Goal: Information Seeking & Learning: Compare options

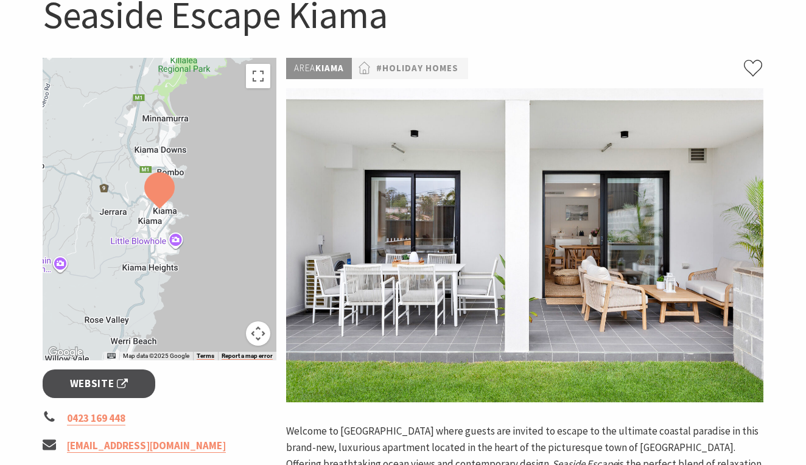
scroll to position [136, 0]
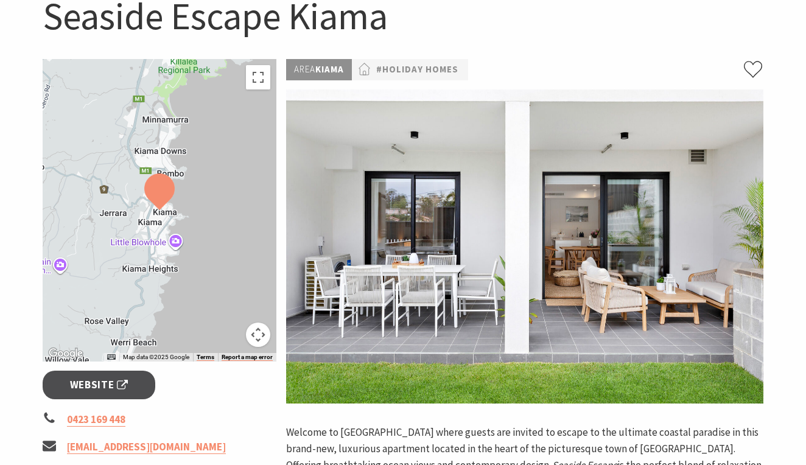
click at [445, 263] on img at bounding box center [524, 246] width 477 height 314
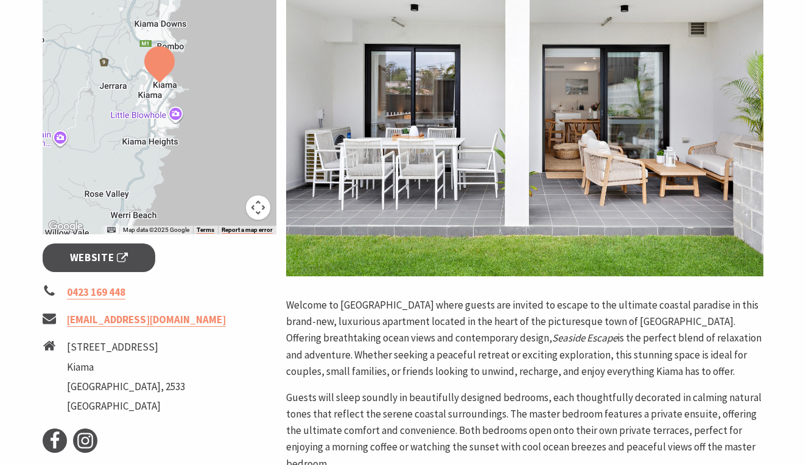
scroll to position [279, 0]
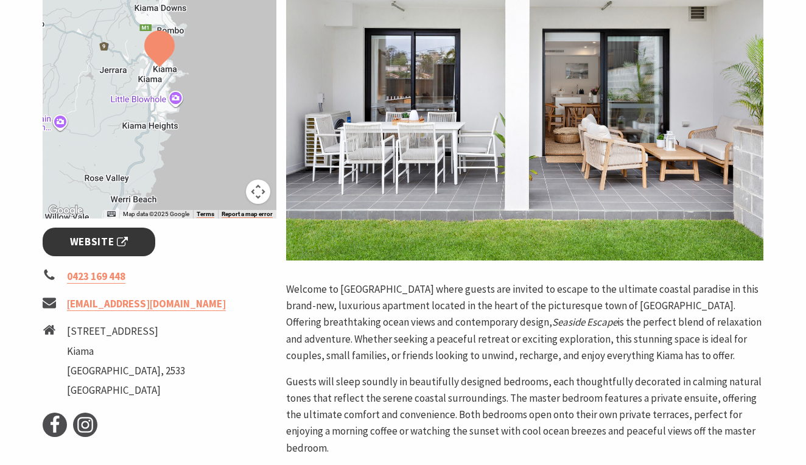
click at [84, 240] on span "Website" at bounding box center [99, 242] width 58 height 16
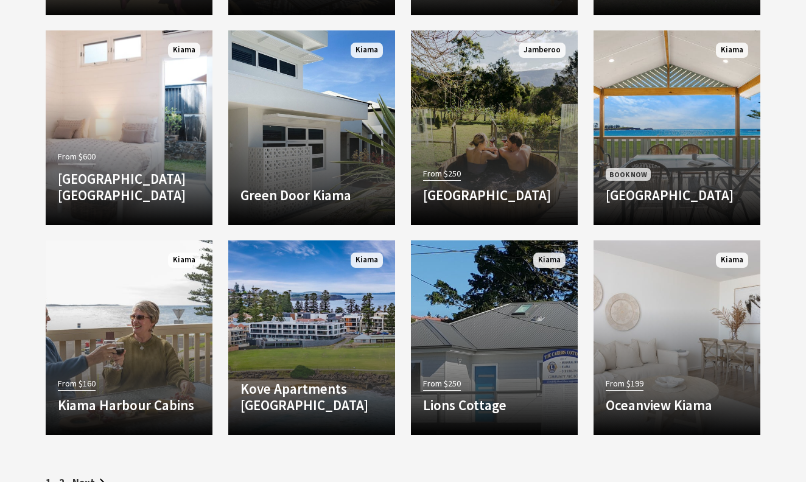
scroll to position [1465, 0]
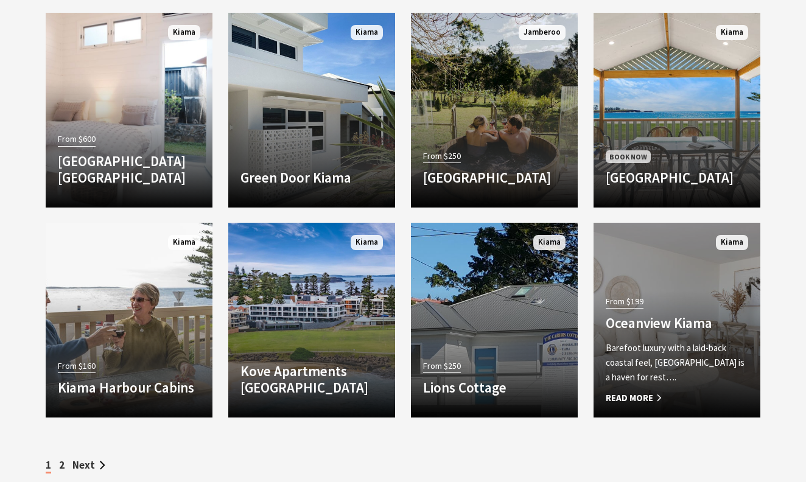
drag, startPoint x: 628, startPoint y: 304, endPoint x: 628, endPoint y: 298, distance: 6.7
click at [628, 304] on span "From $199" at bounding box center [625, 302] width 38 height 14
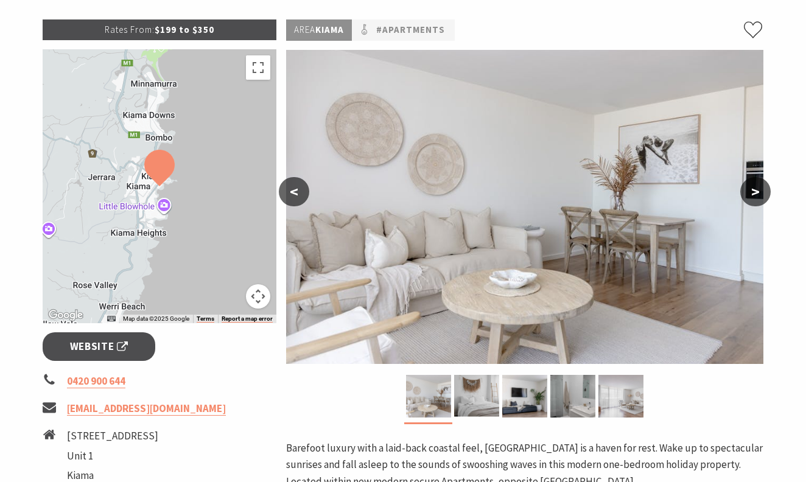
scroll to position [178, 0]
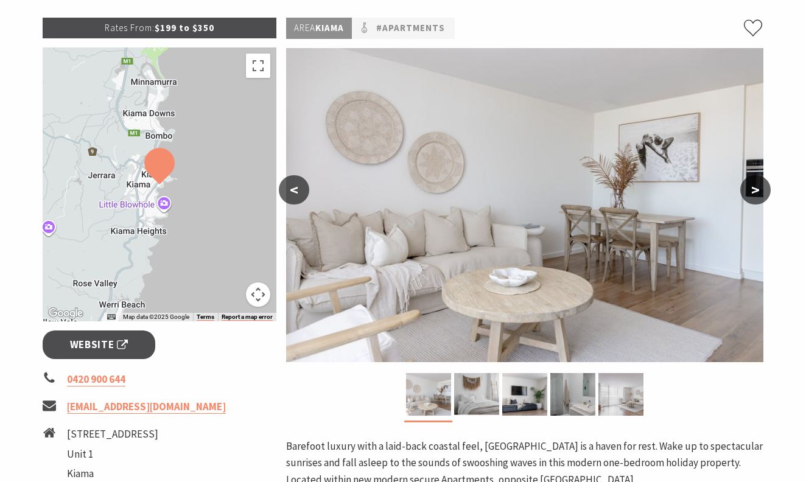
click at [758, 186] on button ">" at bounding box center [755, 189] width 30 height 29
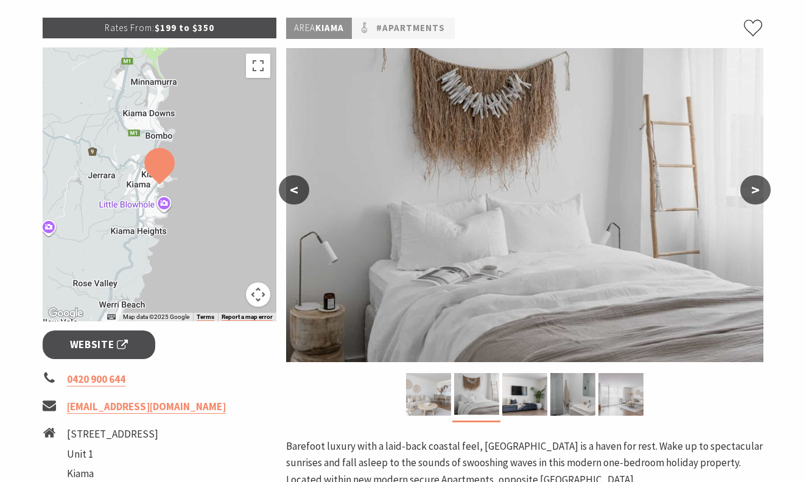
click at [758, 187] on button ">" at bounding box center [755, 189] width 30 height 29
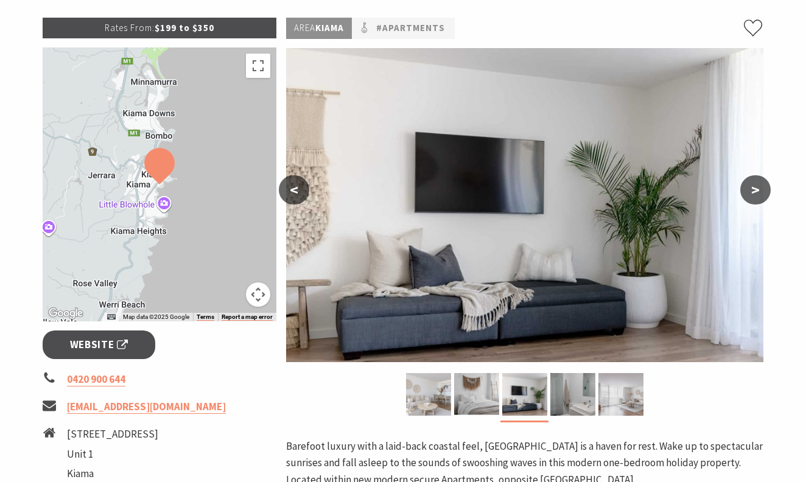
click at [758, 187] on button ">" at bounding box center [755, 189] width 30 height 29
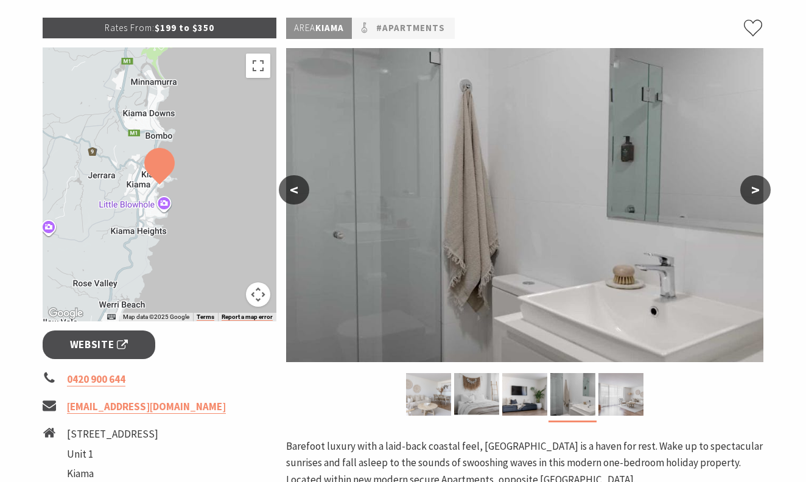
click at [758, 187] on button ">" at bounding box center [755, 189] width 30 height 29
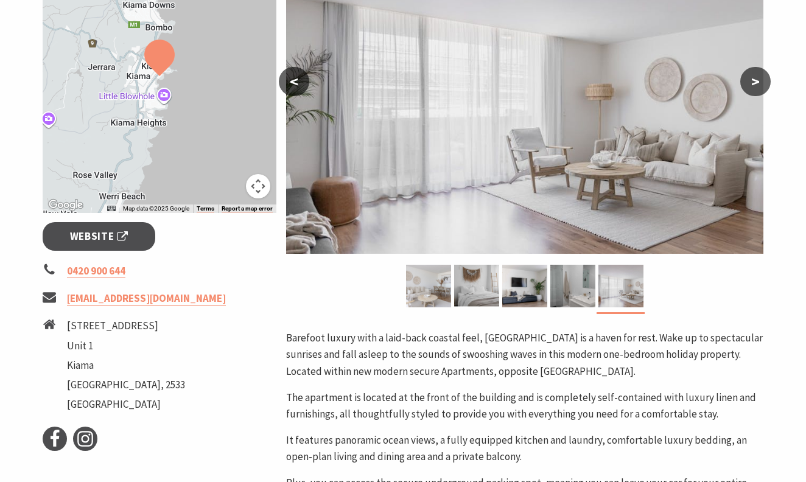
scroll to position [279, 0]
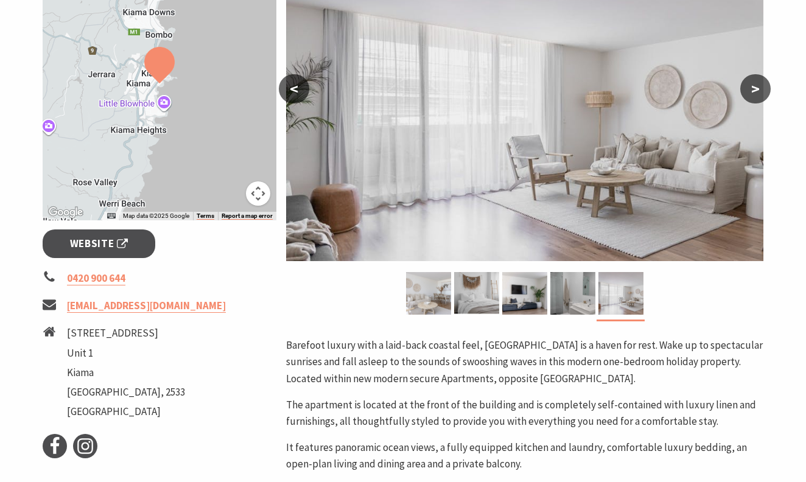
click at [754, 88] on button ">" at bounding box center [755, 88] width 30 height 29
click at [284, 89] on button "<" at bounding box center [294, 88] width 30 height 29
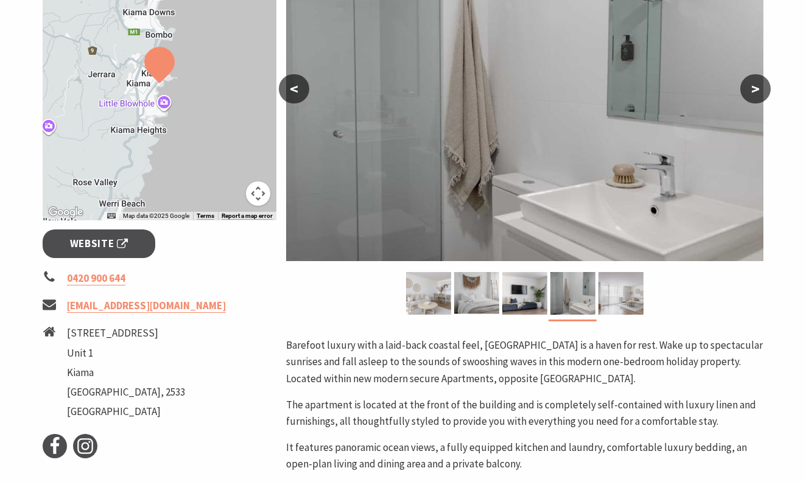
click at [284, 88] on button "<" at bounding box center [294, 88] width 30 height 29
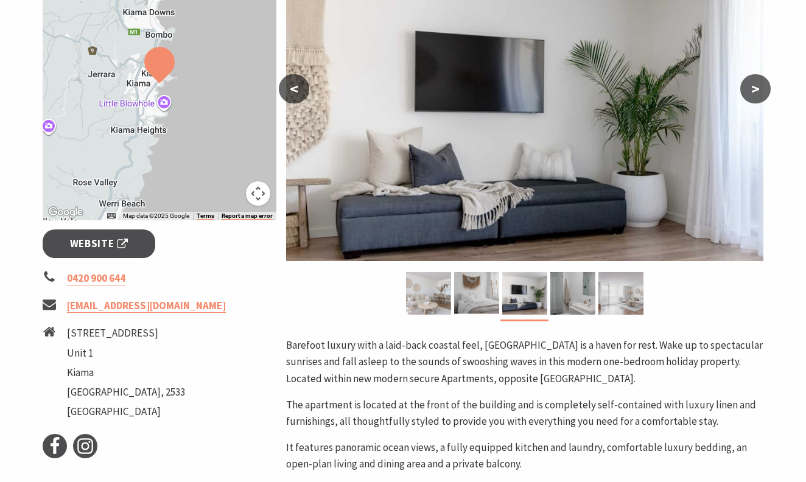
click at [284, 88] on button "<" at bounding box center [294, 88] width 30 height 29
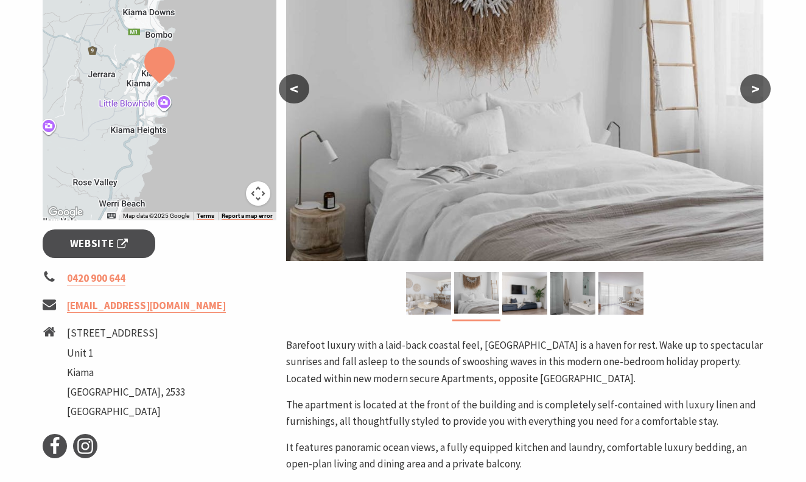
click at [284, 88] on button "<" at bounding box center [294, 88] width 30 height 29
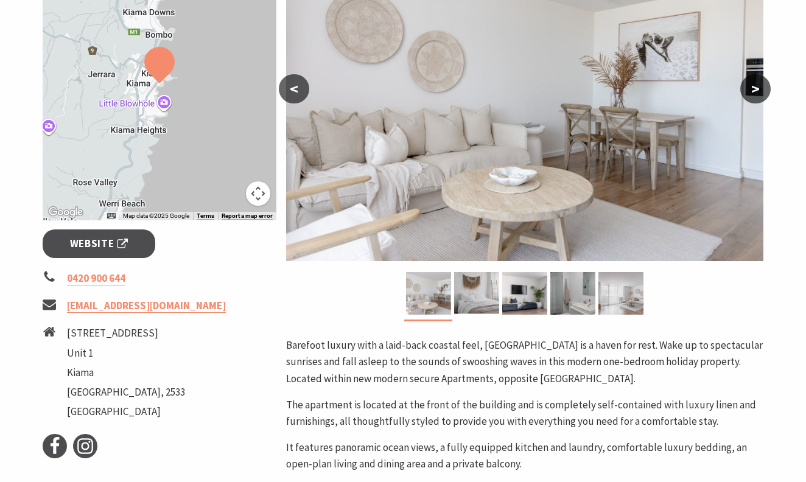
click at [284, 88] on button "<" at bounding box center [294, 88] width 30 height 29
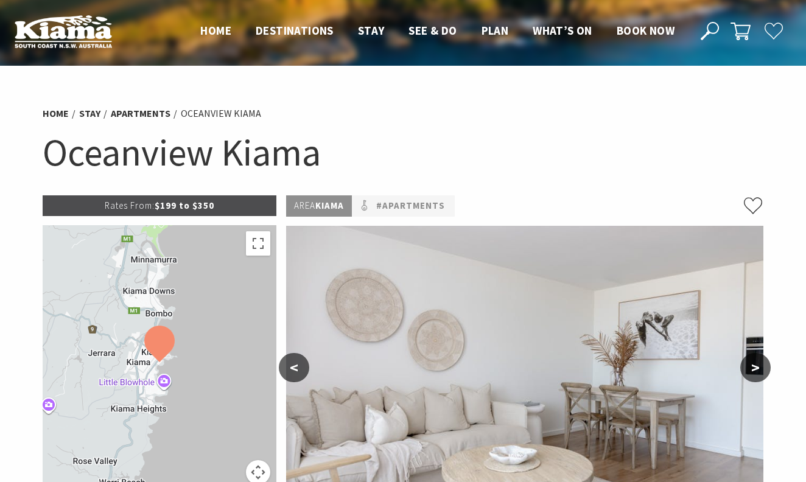
scroll to position [0, 0]
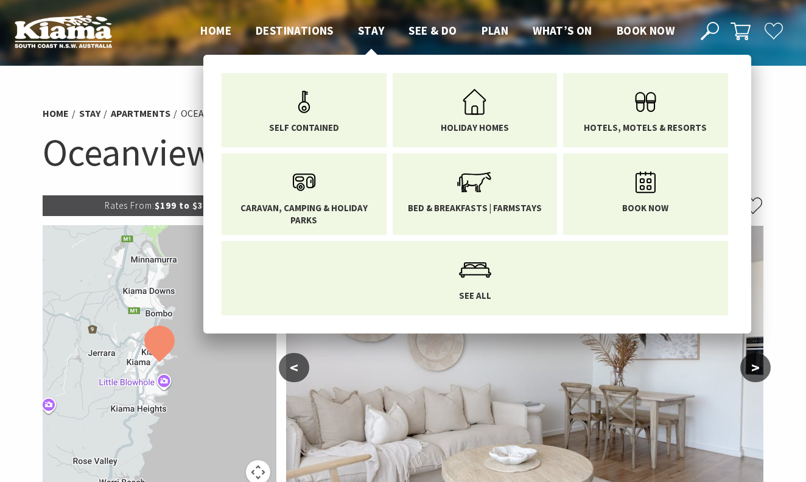
click at [373, 29] on span "Stay" at bounding box center [371, 30] width 27 height 15
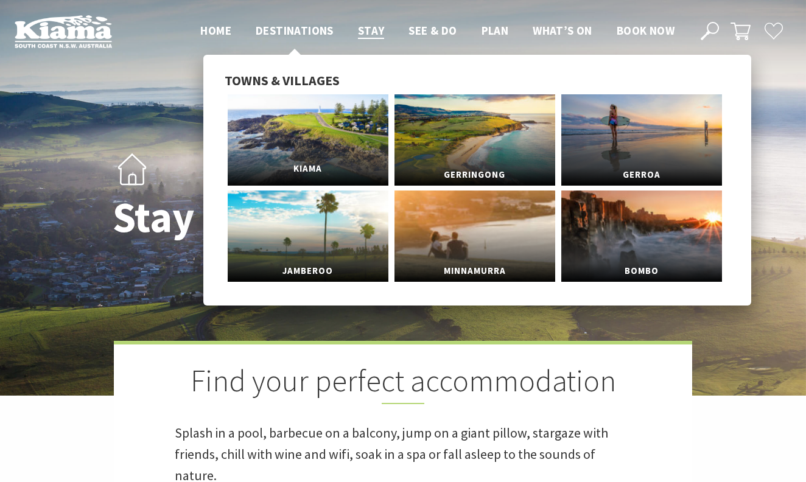
click at [292, 147] on link "Kiama" at bounding box center [308, 139] width 161 height 91
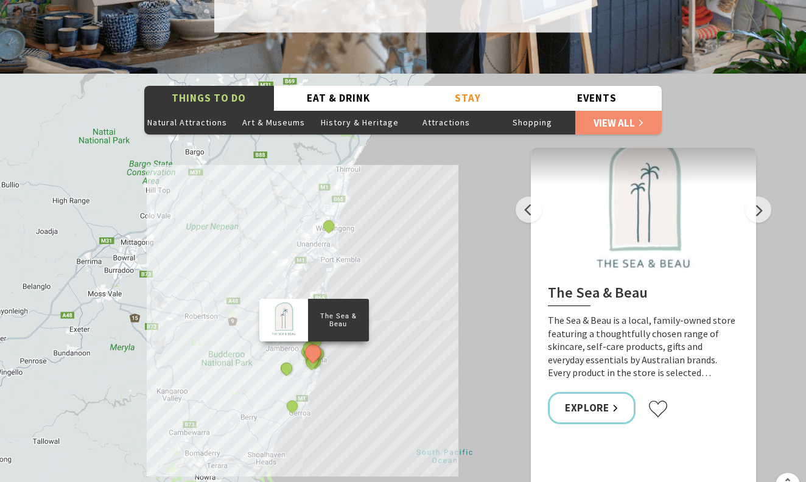
scroll to position [2148, 0]
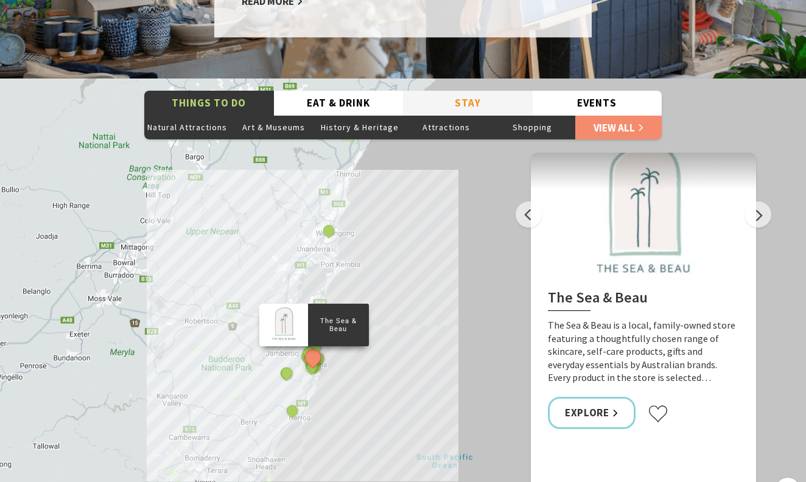
click at [463, 91] on button "Stay" at bounding box center [468, 103] width 130 height 25
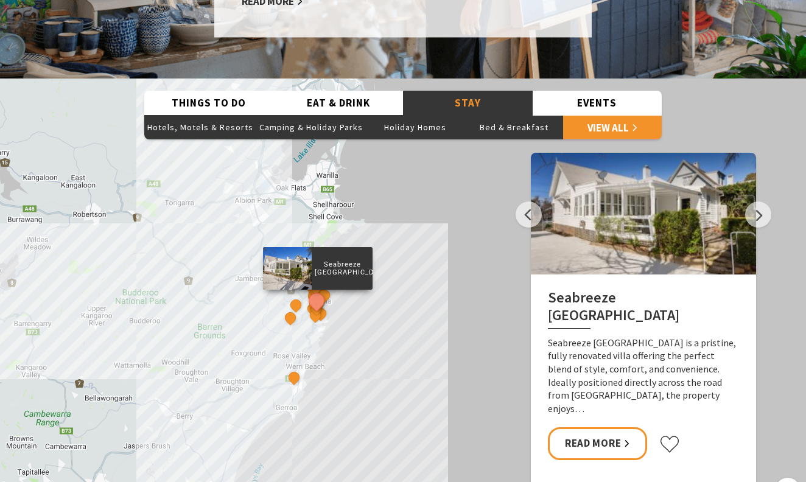
click at [615, 289] on h2 "Seabreeze [GEOGRAPHIC_DATA]" at bounding box center [643, 309] width 191 height 40
click at [611, 289] on h2 "Seabreeze [GEOGRAPHIC_DATA]" at bounding box center [643, 309] width 191 height 40
click at [604, 427] on link "Read More" at bounding box center [597, 443] width 99 height 32
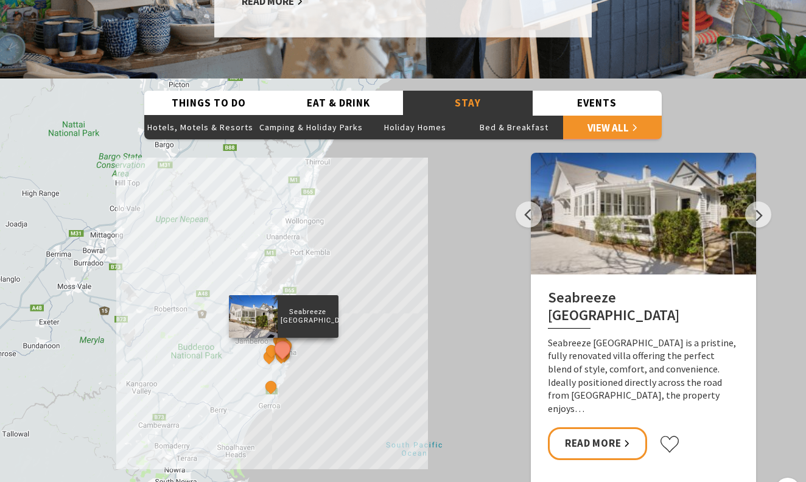
click at [485, 91] on button "Stay" at bounding box center [468, 103] width 130 height 25
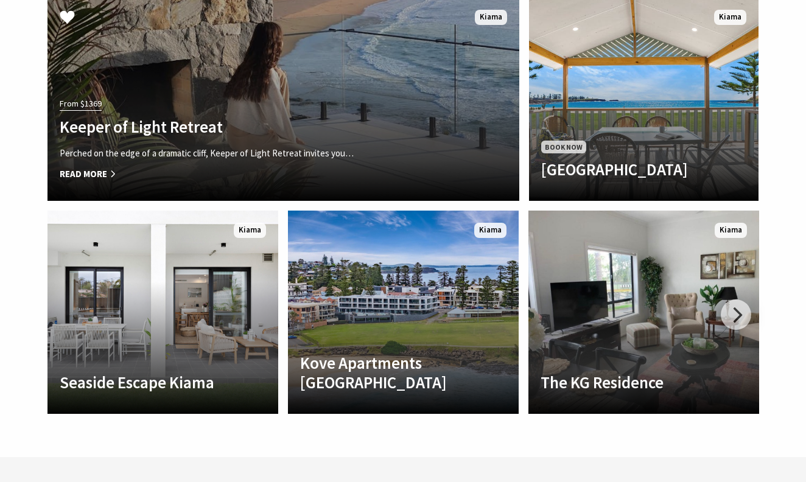
scroll to position [2765, 0]
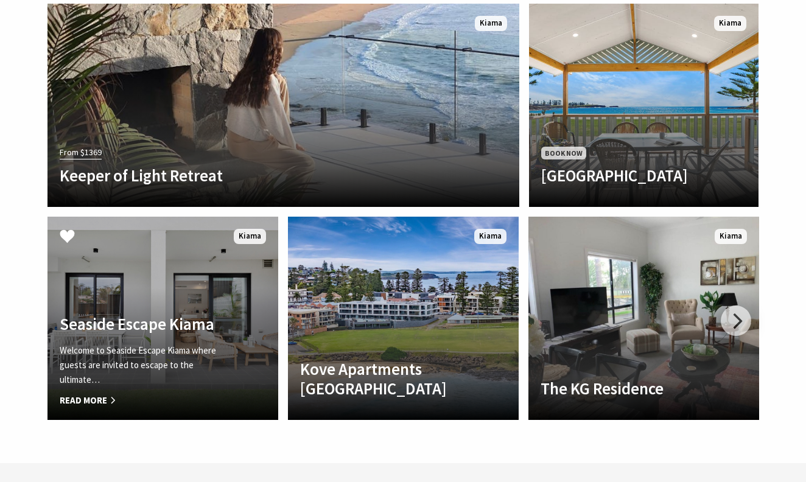
click at [91, 393] on span "Read More" at bounding box center [146, 400] width 172 height 15
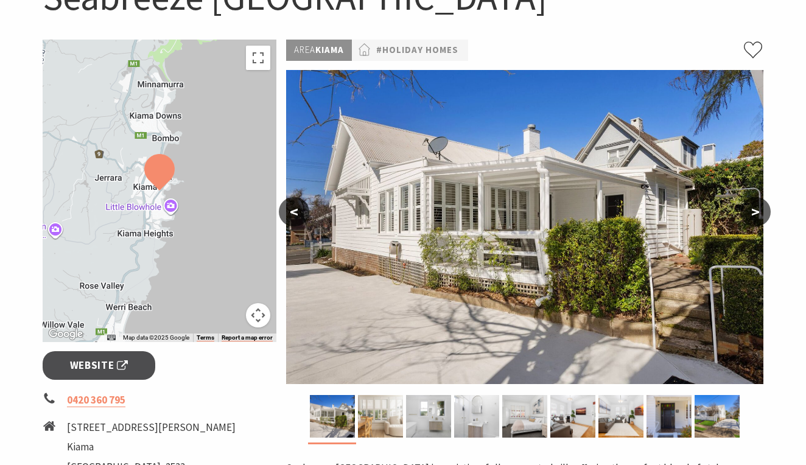
scroll to position [156, 0]
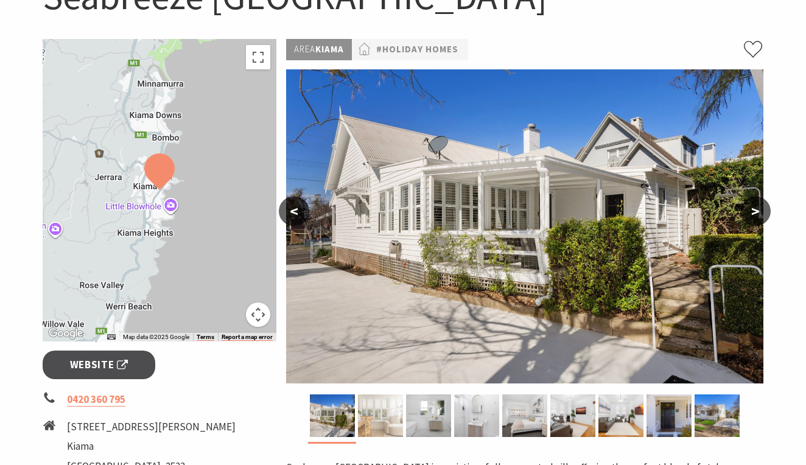
click at [387, 427] on img at bounding box center [380, 415] width 45 height 43
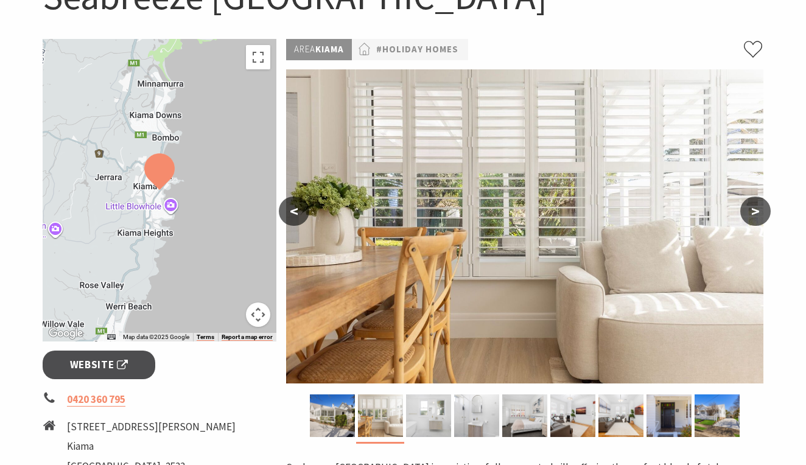
click at [425, 422] on img at bounding box center [428, 415] width 45 height 43
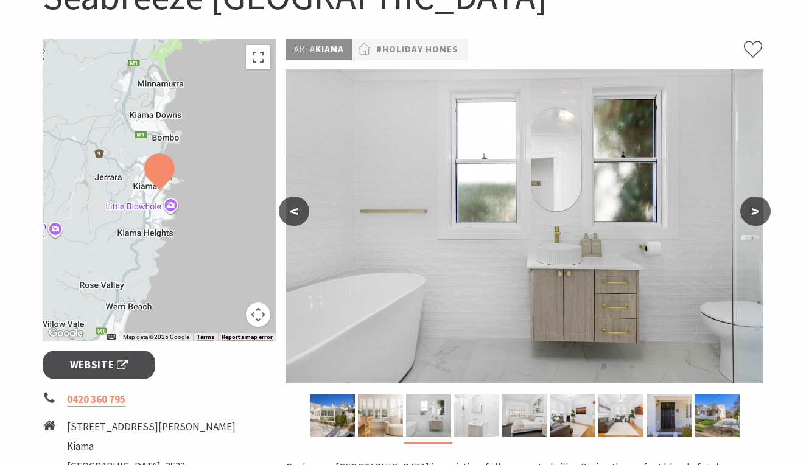
click at [475, 421] on img at bounding box center [476, 415] width 45 height 43
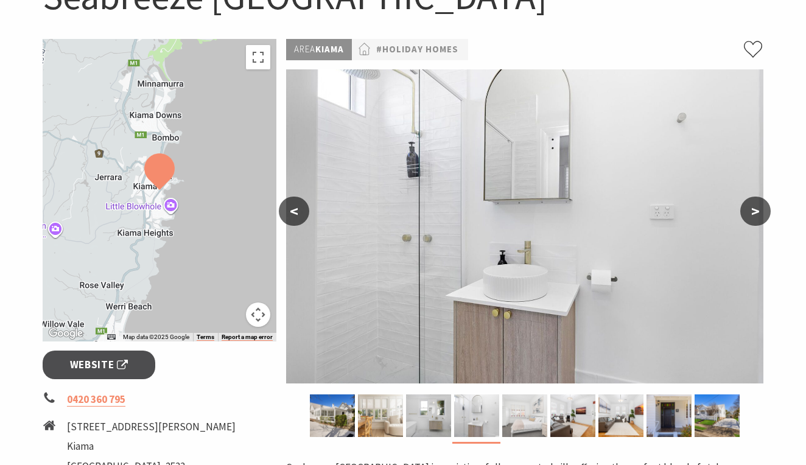
click at [519, 421] on img at bounding box center [524, 415] width 45 height 43
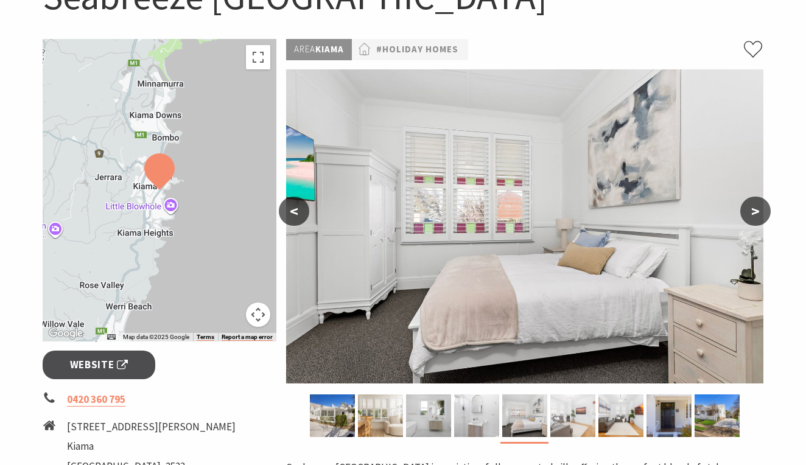
click at [578, 415] on img at bounding box center [572, 415] width 45 height 43
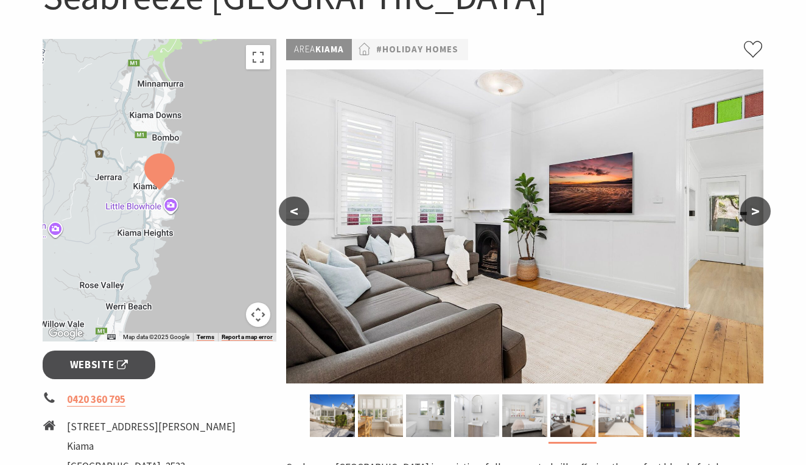
click at [626, 413] on img at bounding box center [620, 415] width 45 height 43
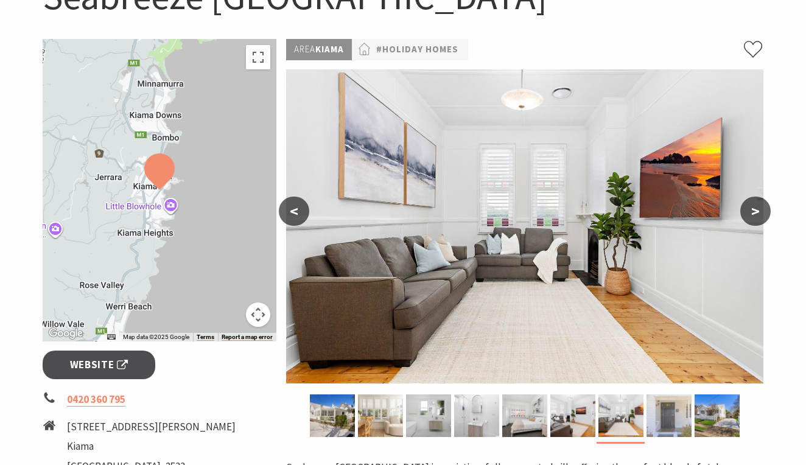
click at [665, 413] on img at bounding box center [668, 415] width 45 height 43
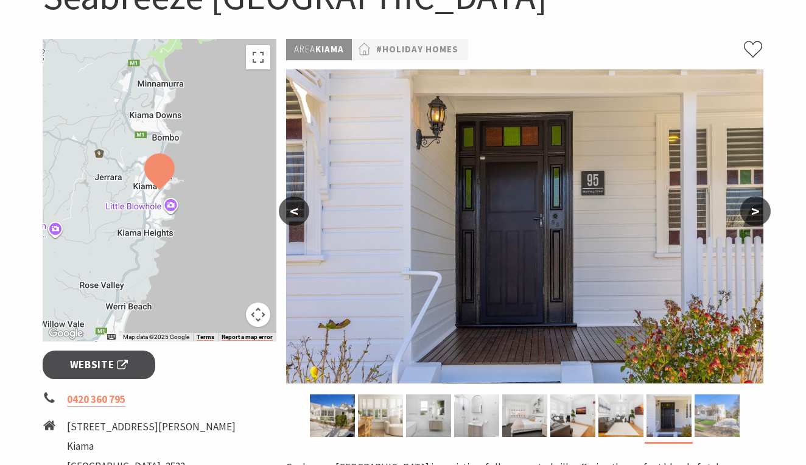
click at [709, 412] on img at bounding box center [717, 415] width 45 height 43
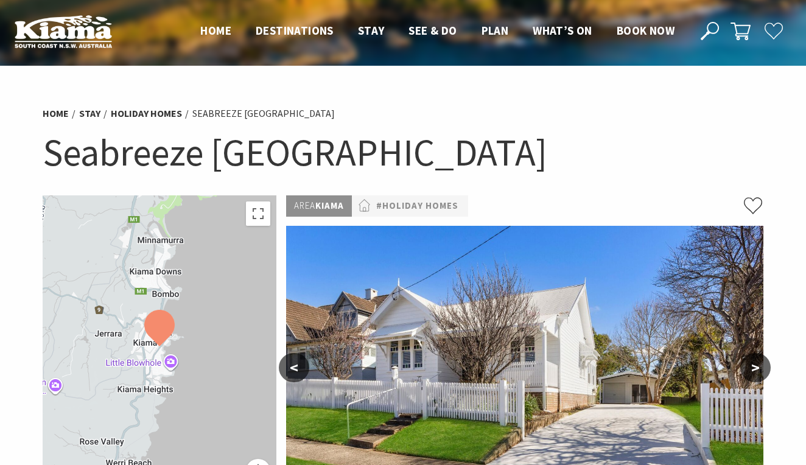
scroll to position [0, 0]
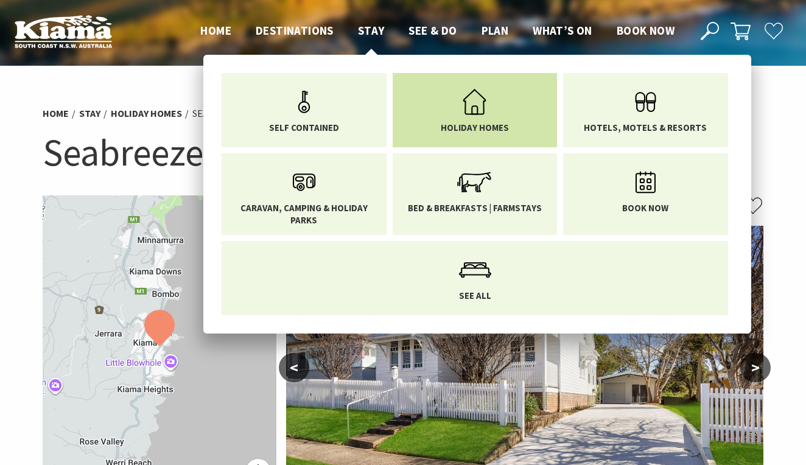
click at [486, 105] on icon "Main Menu" at bounding box center [475, 102] width 40 height 40
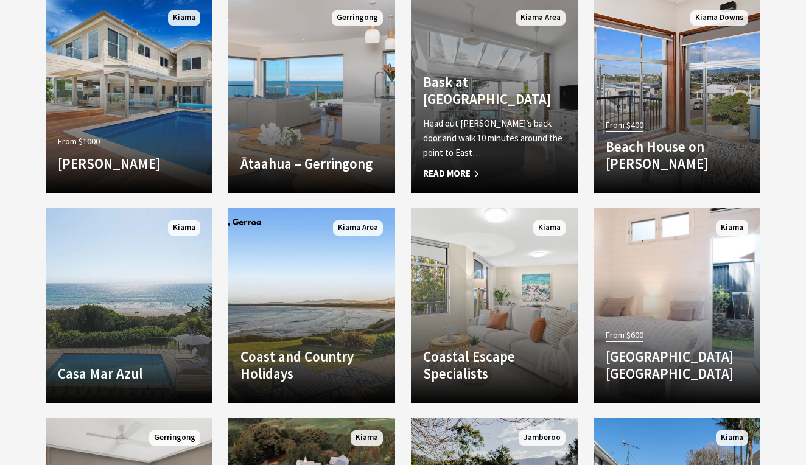
scroll to position [1108, 0]
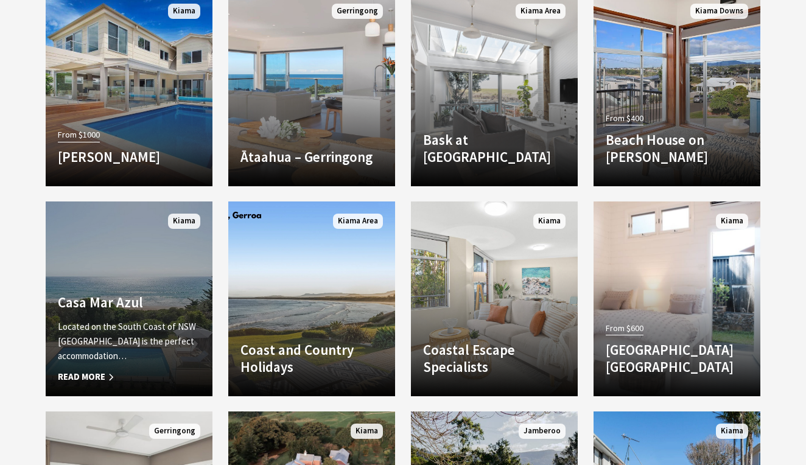
click at [119, 281] on link "Another Image Used [GEOGRAPHIC_DATA] Located on the South Coast of [GEOGRAPHIC_…" at bounding box center [129, 298] width 167 height 195
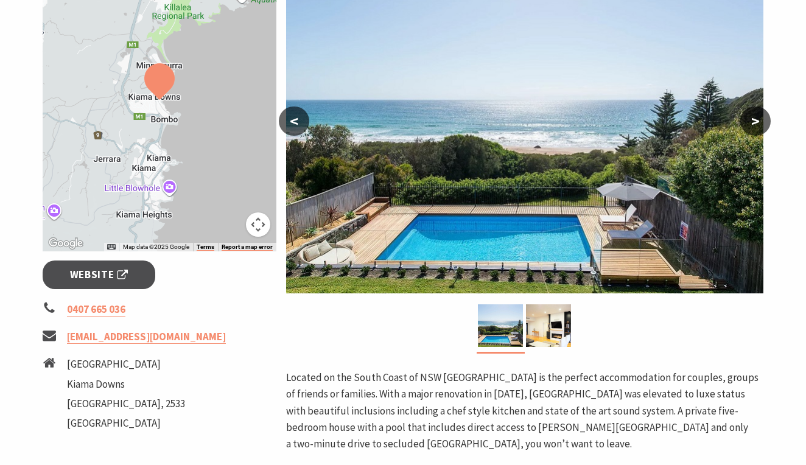
scroll to position [240, 0]
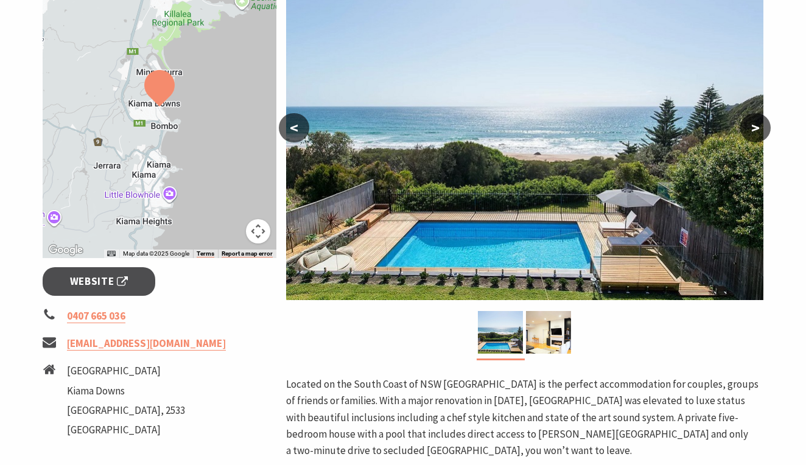
click at [762, 124] on button ">" at bounding box center [755, 127] width 30 height 29
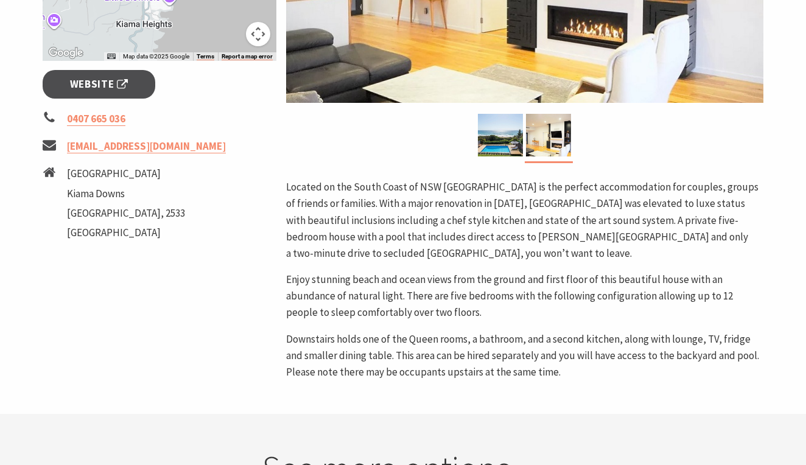
scroll to position [439, 0]
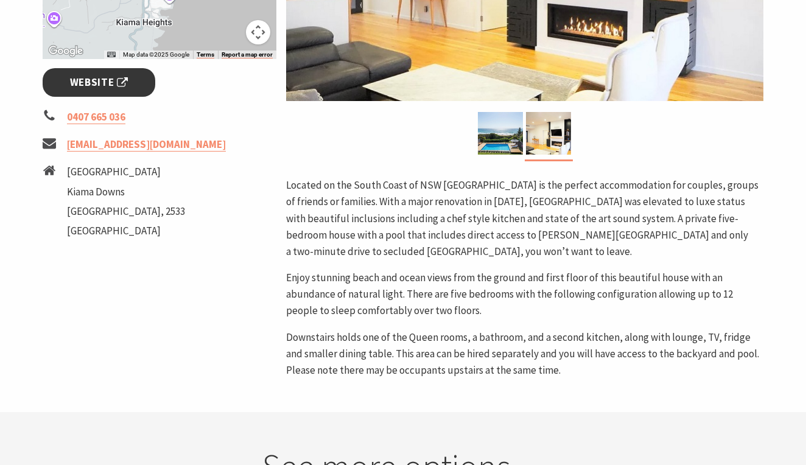
click at [105, 77] on span "Website" at bounding box center [99, 82] width 58 height 16
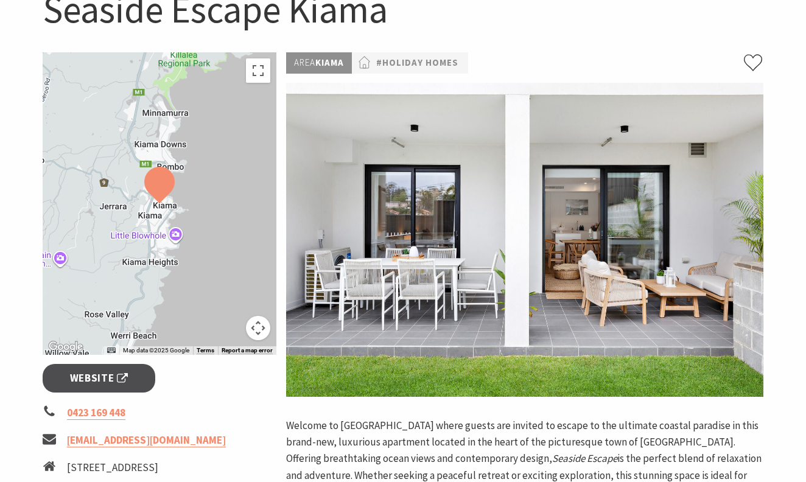
scroll to position [160, 0]
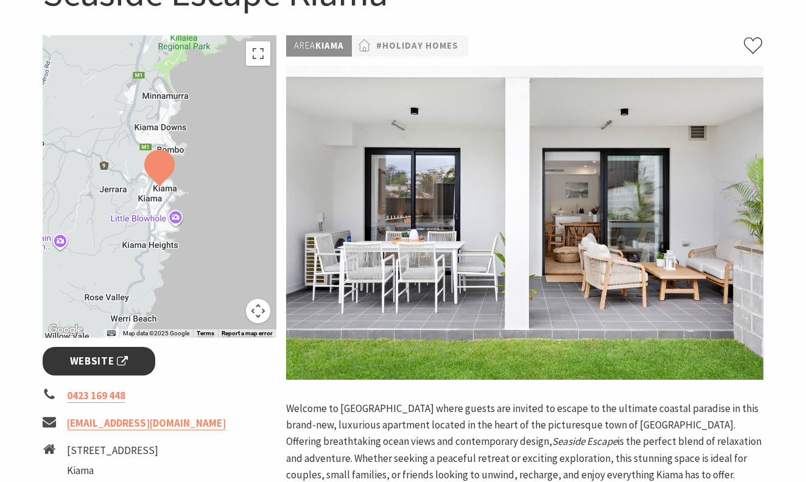
click at [94, 356] on span "Website" at bounding box center [99, 361] width 58 height 16
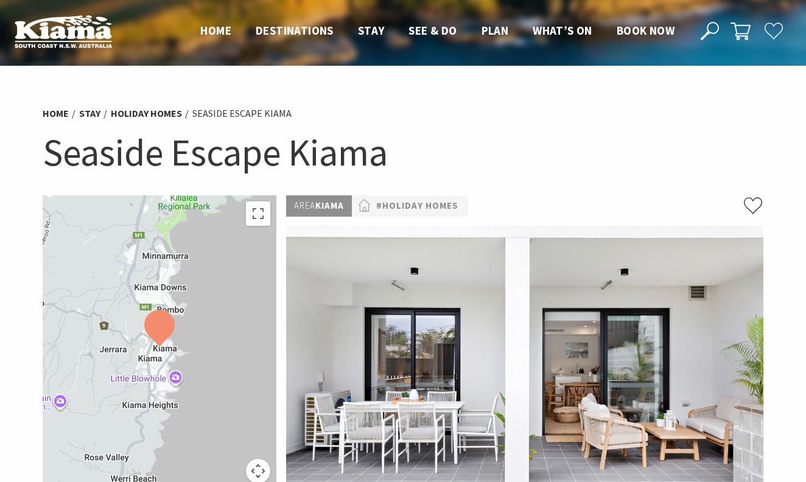
scroll to position [0, 0]
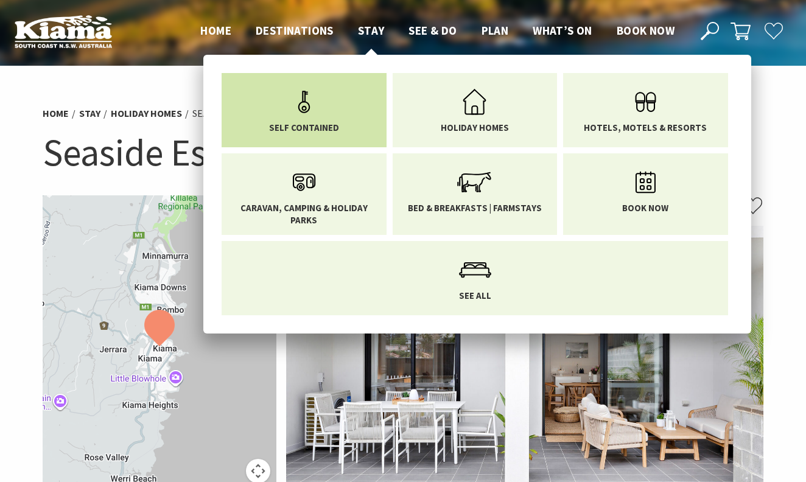
click at [307, 124] on span "Self Contained" at bounding box center [304, 128] width 70 height 12
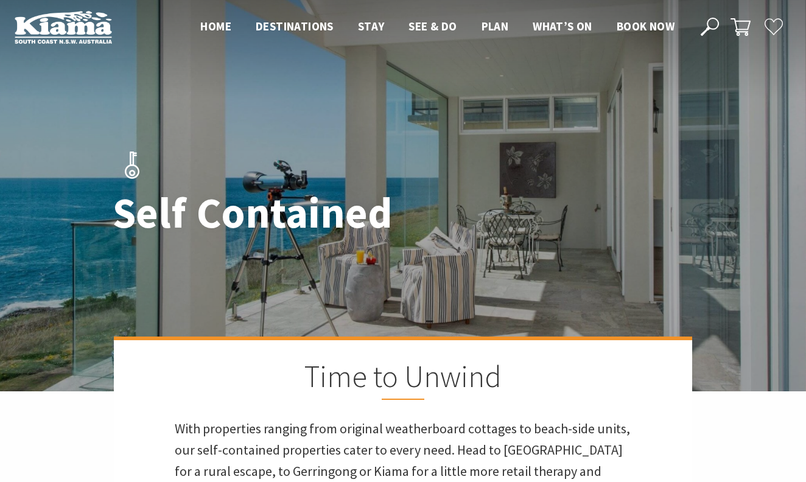
scroll to position [5, 0]
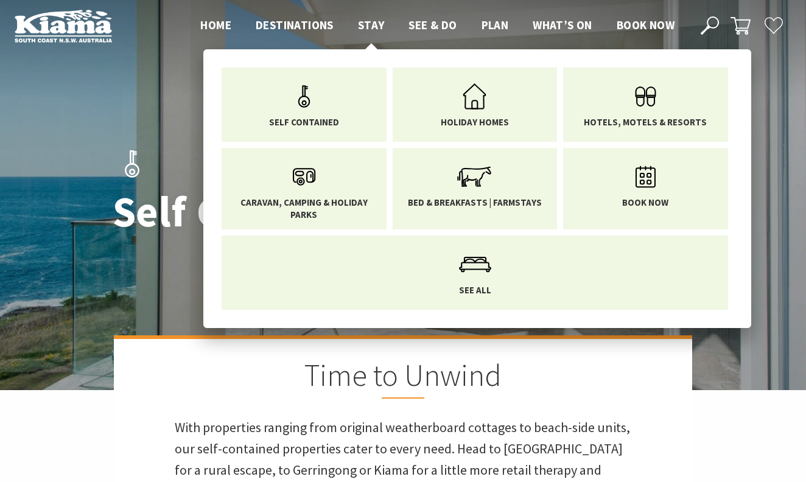
click at [368, 26] on span "Stay" at bounding box center [371, 25] width 27 height 15
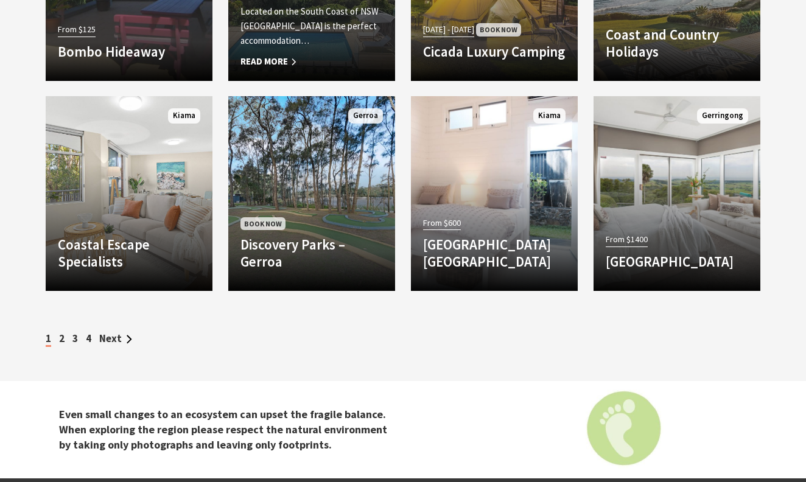
scroll to position [2295, 0]
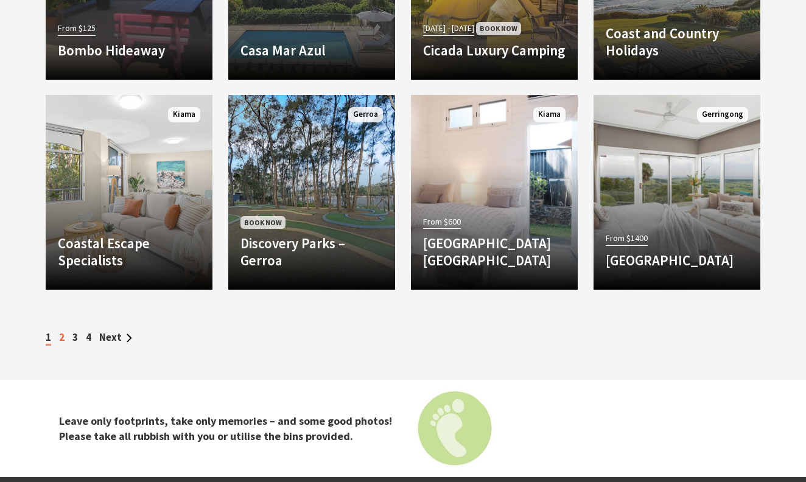
click at [61, 338] on link "2" at bounding box center [61, 337] width 5 height 13
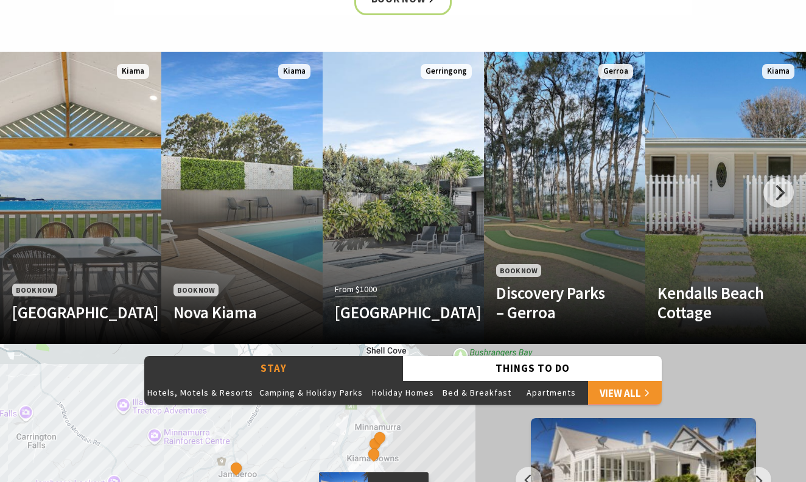
scroll to position [692, 0]
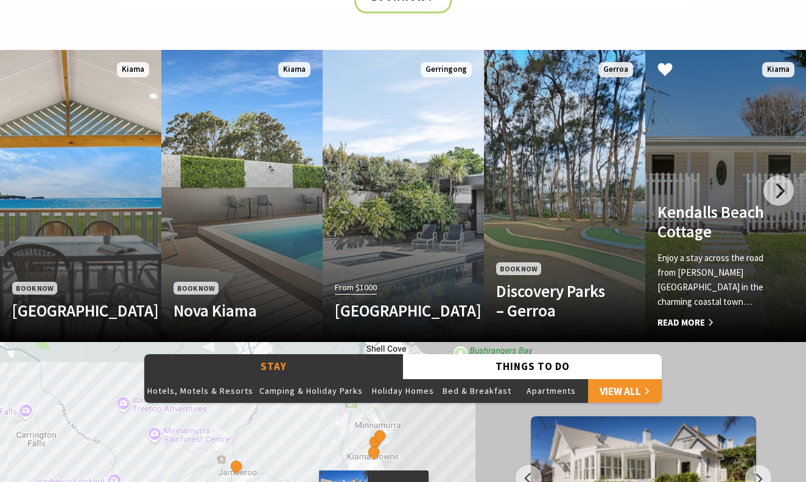
click at [756, 202] on link "Another Image Used [GEOGRAPHIC_DATA] Enjoy a stay across the road from [PERSON_…" at bounding box center [725, 196] width 161 height 292
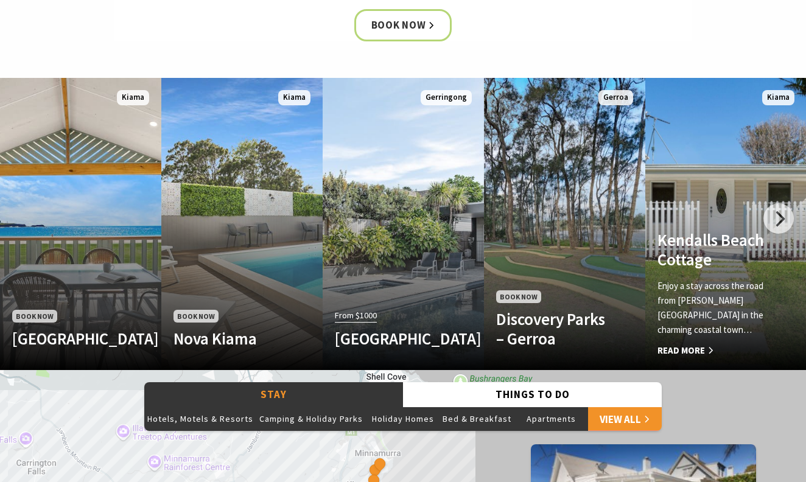
scroll to position [663, 0]
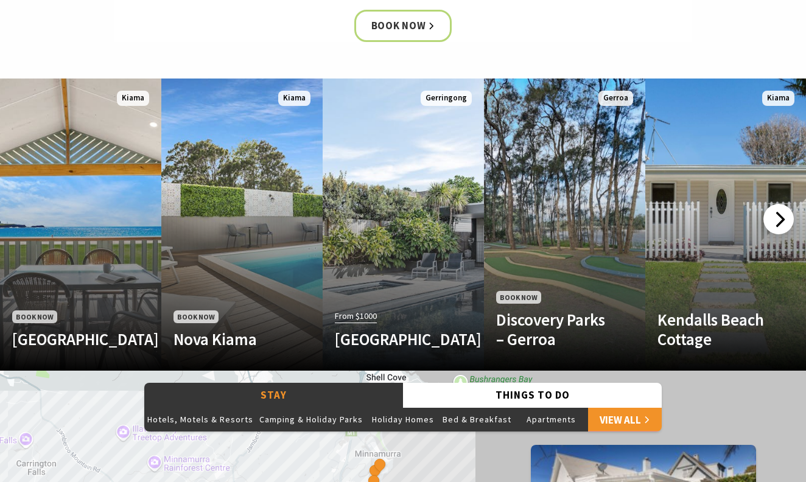
click at [783, 211] on div at bounding box center [778, 219] width 30 height 30
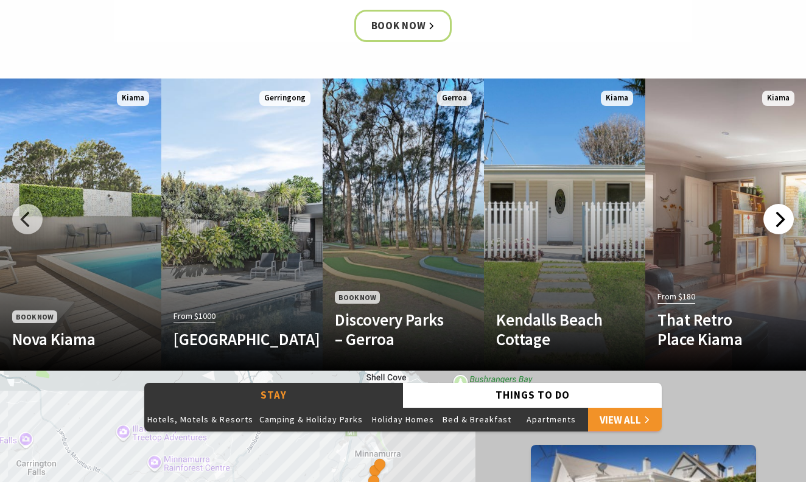
click at [783, 211] on div at bounding box center [778, 219] width 30 height 30
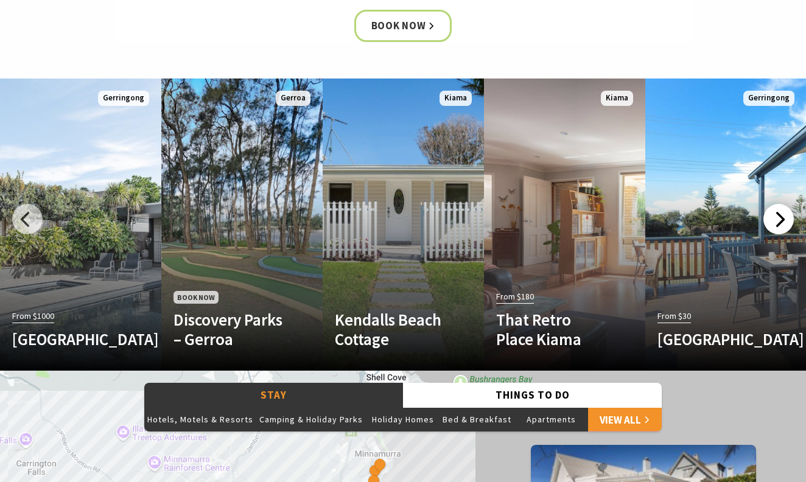
click at [783, 211] on div at bounding box center [778, 219] width 30 height 30
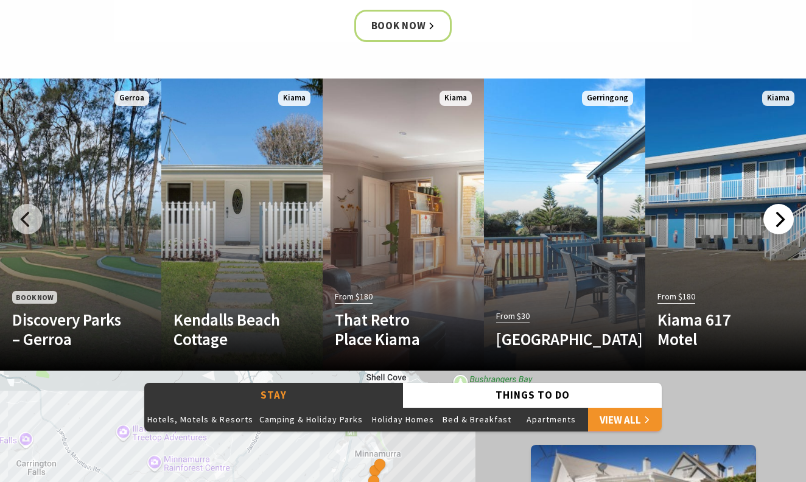
click at [783, 211] on div at bounding box center [778, 219] width 30 height 30
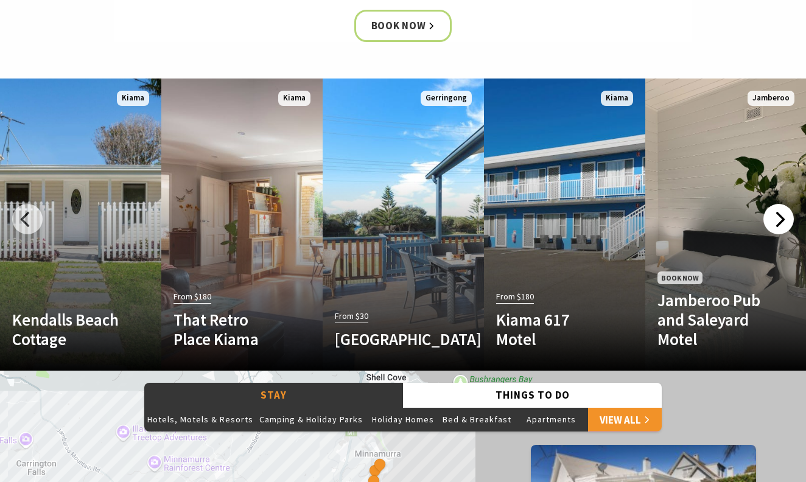
click at [783, 210] on div at bounding box center [778, 219] width 30 height 30
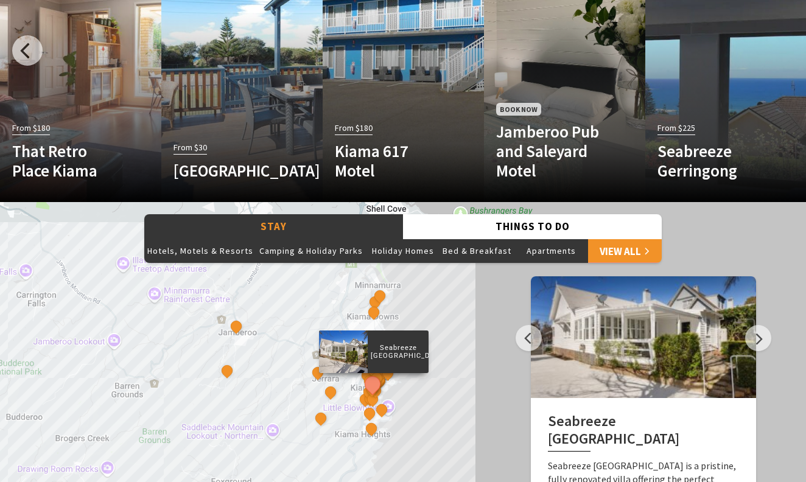
scroll to position [831, 0]
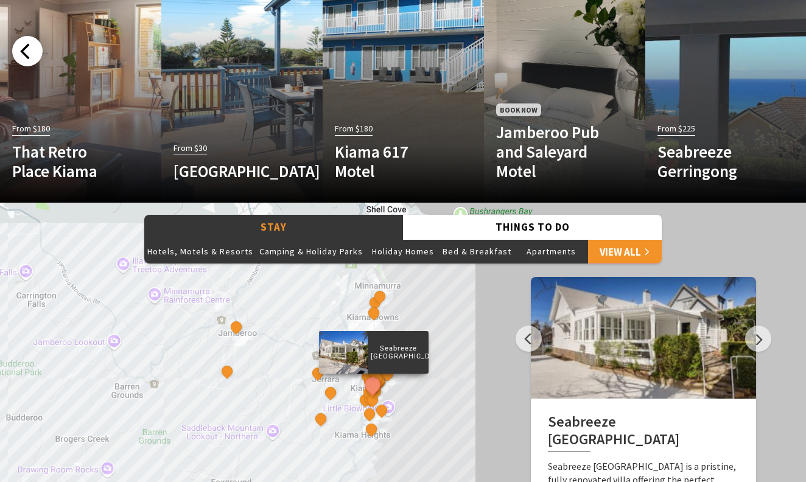
click at [23, 51] on div at bounding box center [27, 51] width 30 height 30
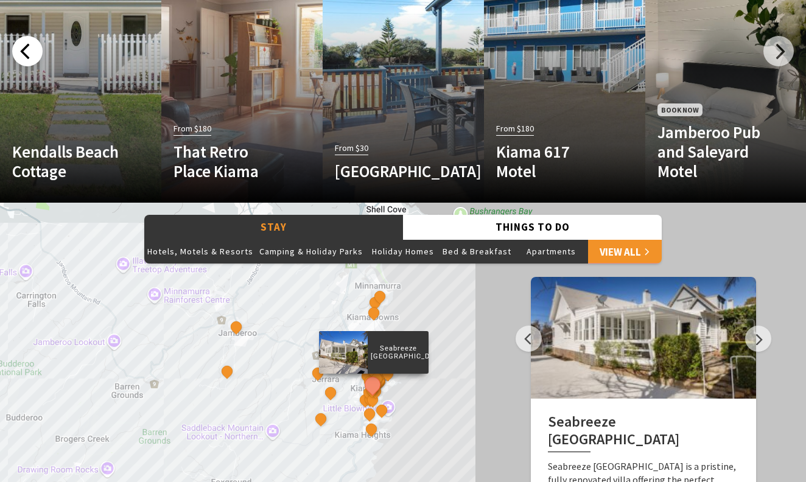
click at [23, 51] on div at bounding box center [27, 51] width 30 height 30
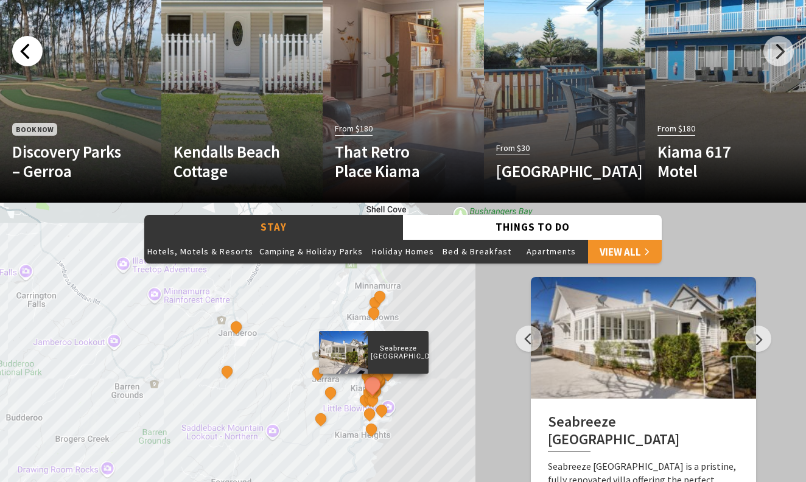
click at [23, 51] on div at bounding box center [27, 51] width 30 height 30
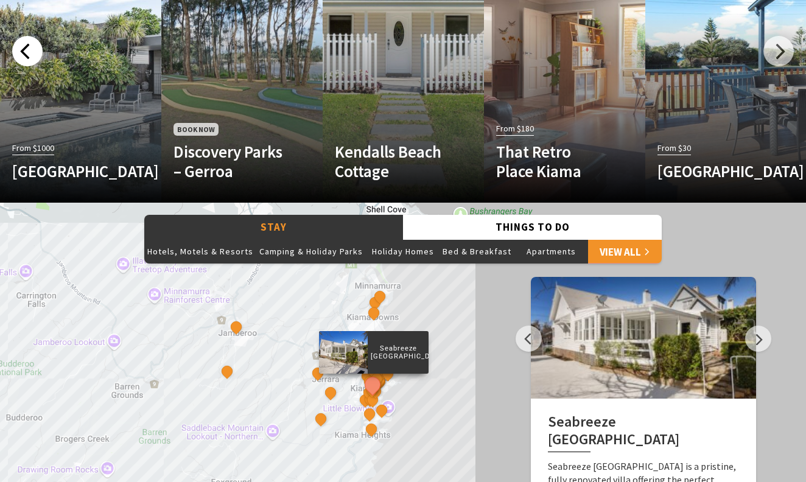
click at [20, 51] on div at bounding box center [27, 51] width 30 height 30
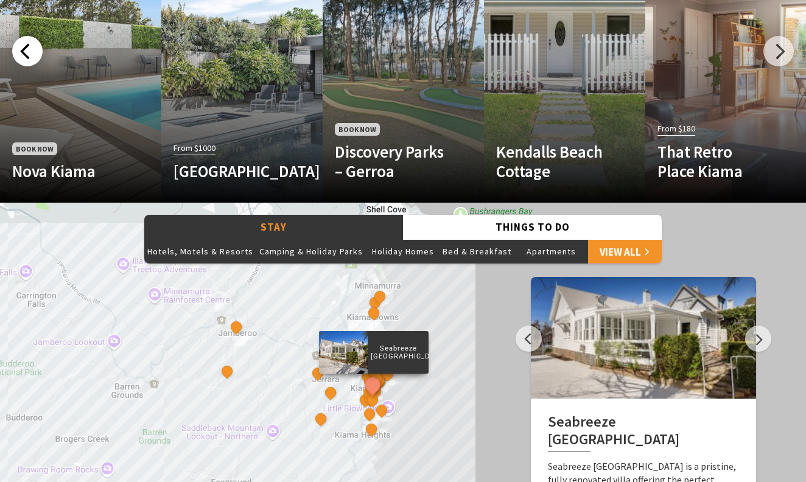
click at [21, 42] on div at bounding box center [27, 51] width 30 height 30
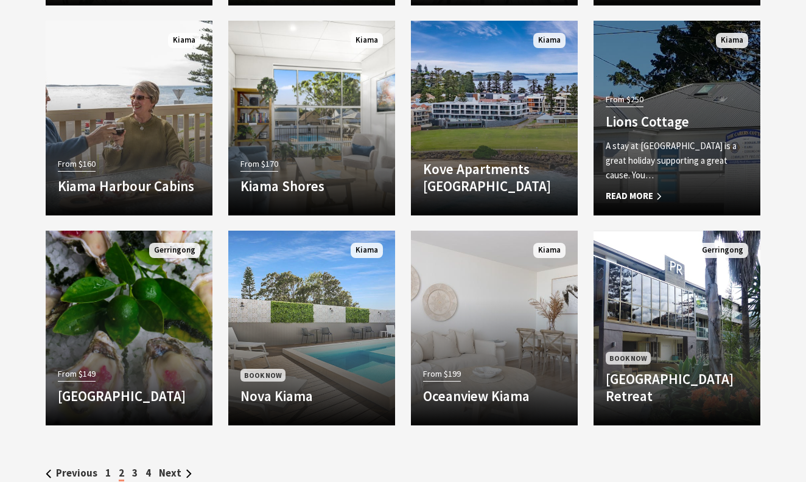
scroll to position [2172, 0]
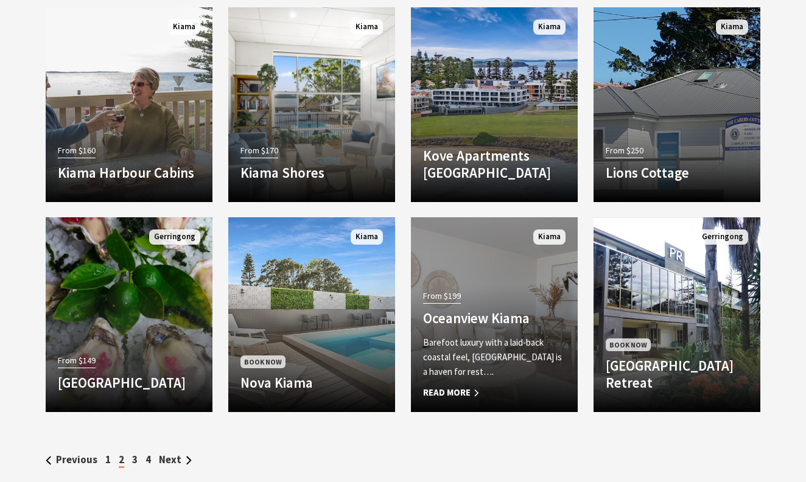
click at [469, 326] on div "From $199 Oceanview Kiama Barefoot luxury with a laid-back coastal feel, Oceanv…" at bounding box center [494, 343] width 167 height 113
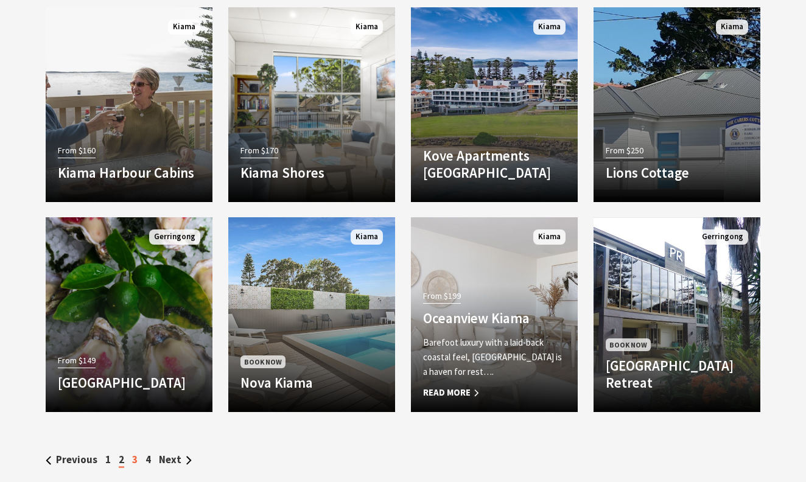
click at [133, 458] on link "3" at bounding box center [134, 459] width 5 height 13
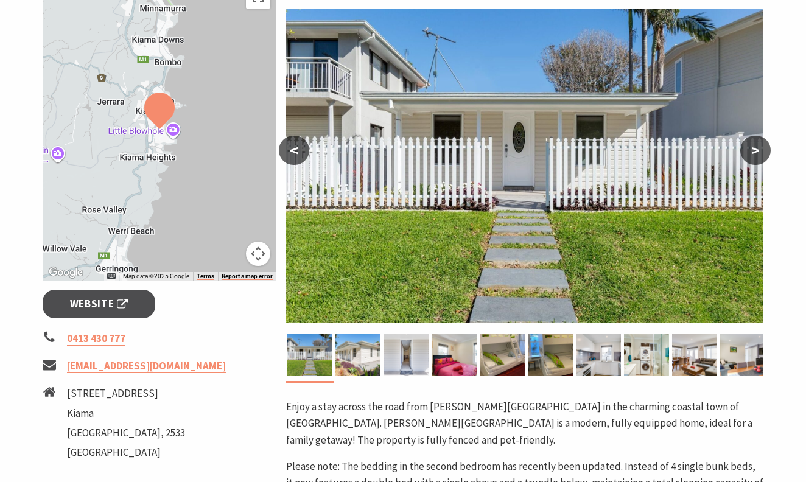
scroll to position [220, 0]
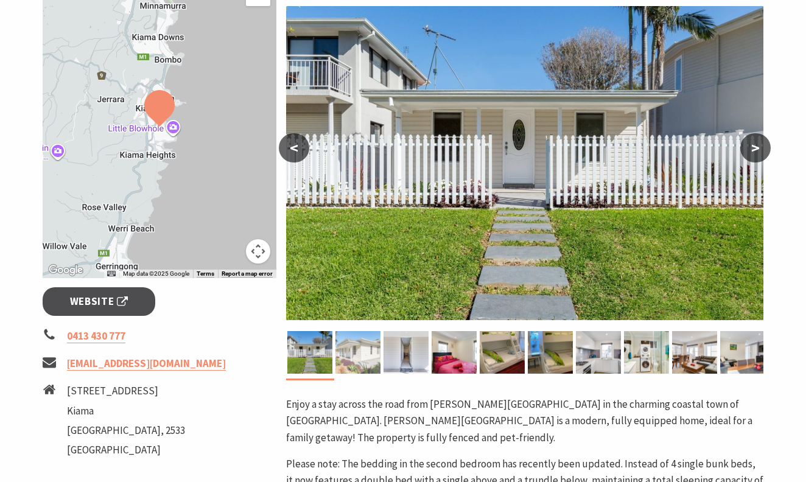
click at [359, 354] on img at bounding box center [357, 352] width 45 height 43
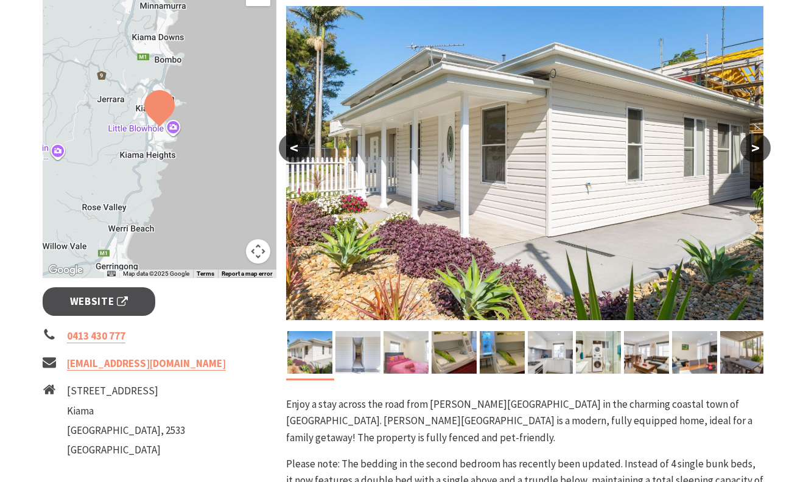
click at [396, 351] on img at bounding box center [405, 352] width 45 height 43
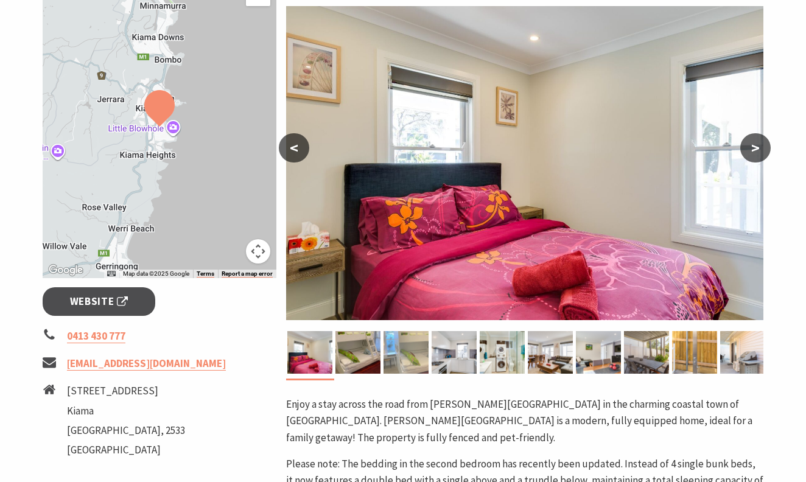
click at [408, 347] on img at bounding box center [405, 352] width 45 height 43
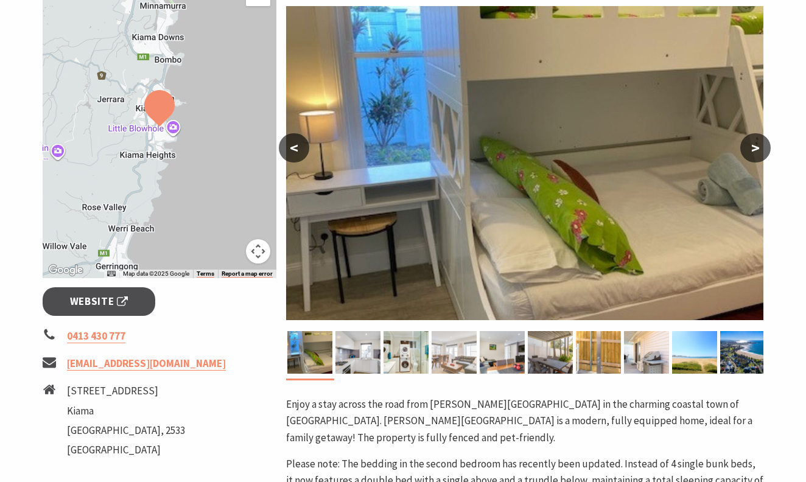
click at [439, 345] on img at bounding box center [454, 352] width 45 height 43
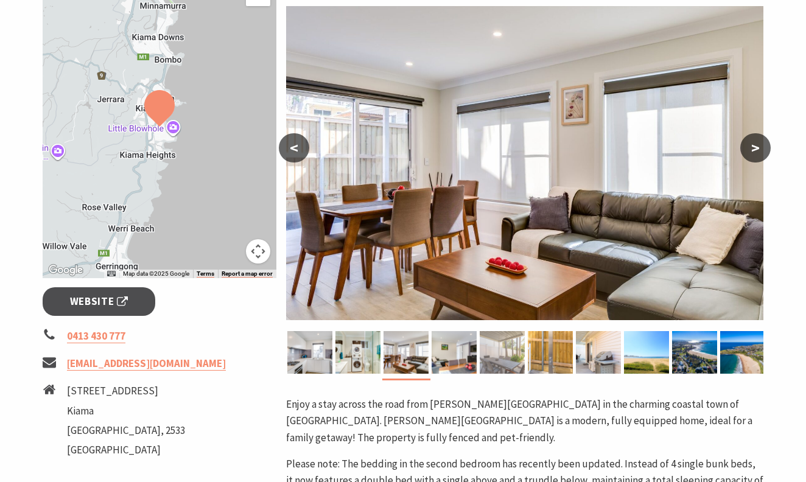
click at [495, 344] on img at bounding box center [502, 352] width 45 height 43
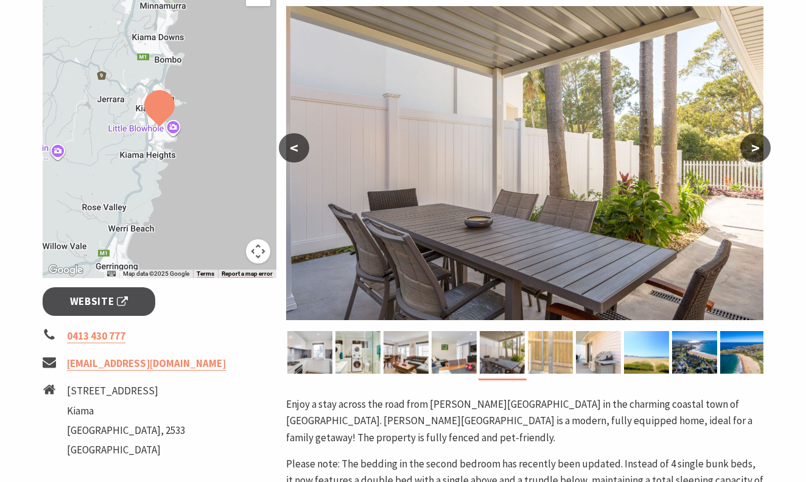
click at [544, 346] on img at bounding box center [550, 352] width 45 height 43
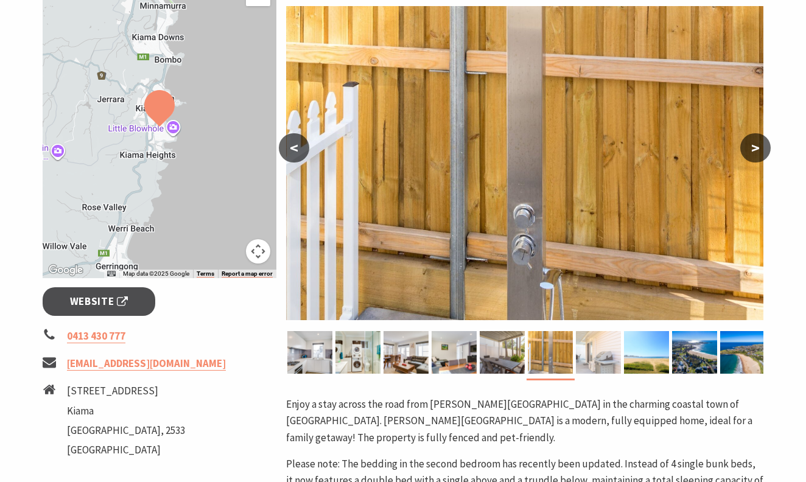
click at [602, 341] on img at bounding box center [598, 352] width 45 height 43
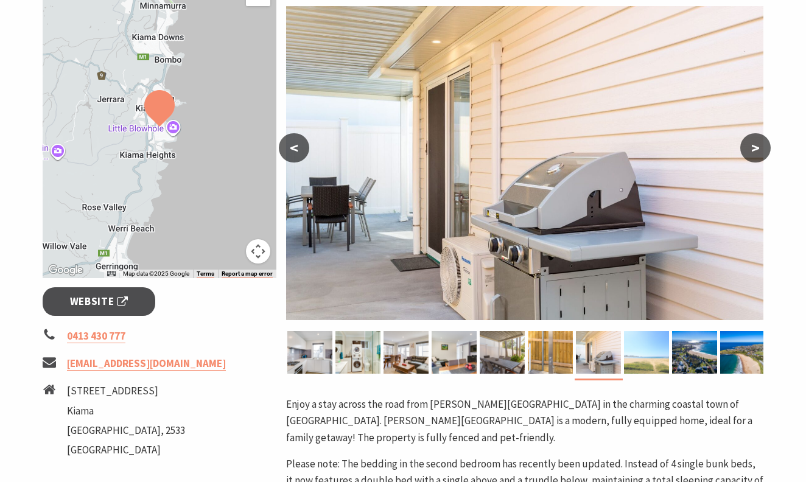
click at [641, 346] on img at bounding box center [646, 352] width 45 height 43
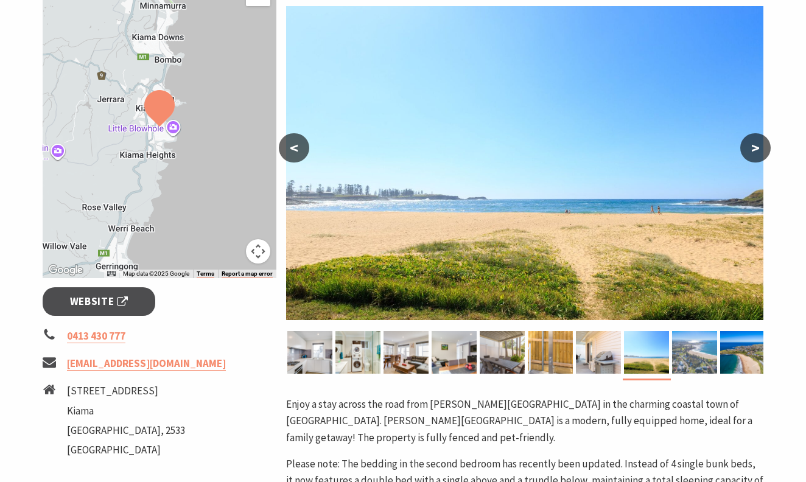
click at [688, 346] on img at bounding box center [694, 352] width 45 height 43
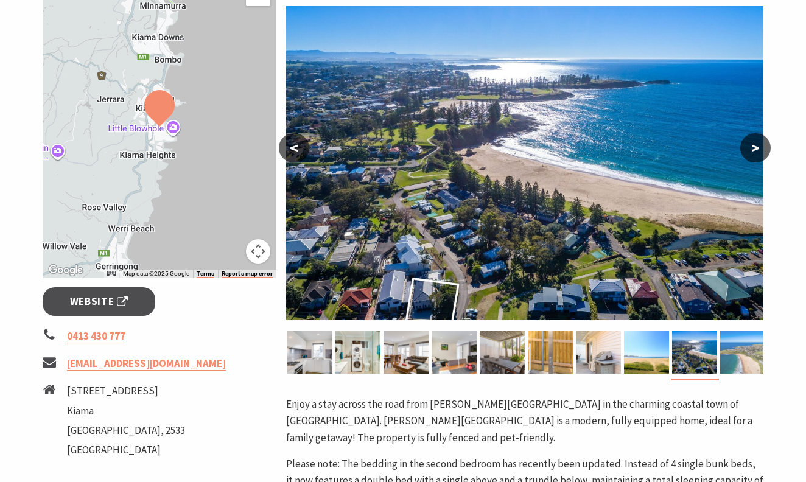
click at [737, 343] on img at bounding box center [742, 352] width 45 height 43
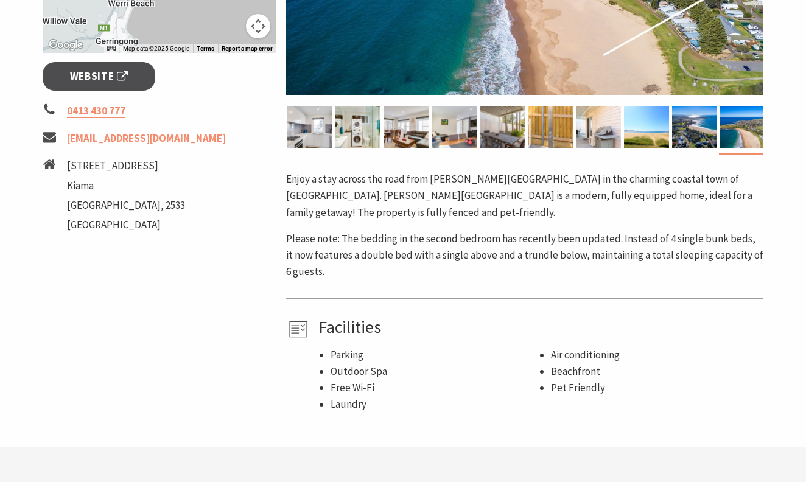
scroll to position [492, 0]
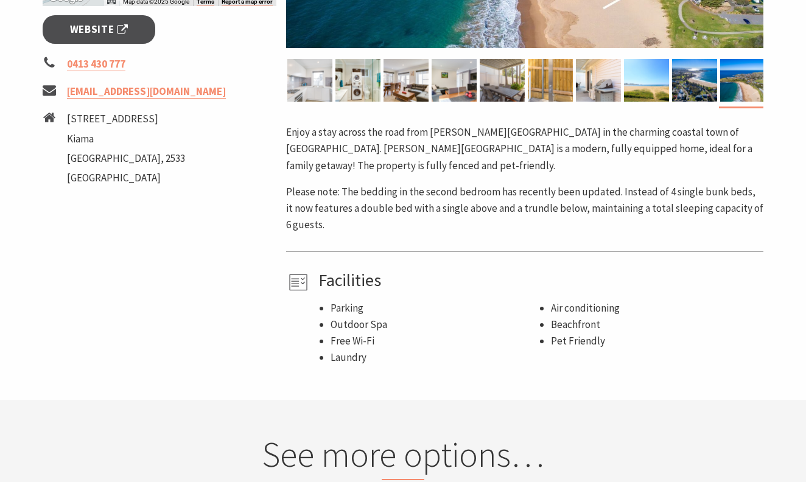
click at [307, 78] on img at bounding box center [309, 80] width 45 height 43
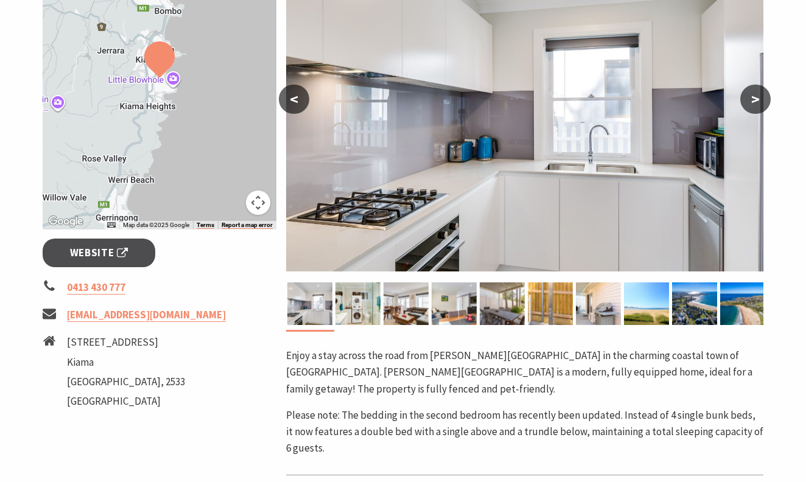
scroll to position [266, 0]
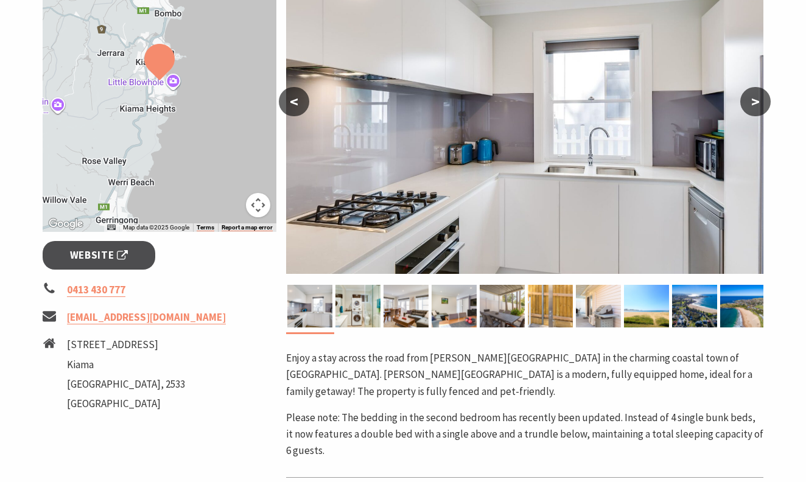
click at [289, 93] on button "<" at bounding box center [294, 101] width 30 height 29
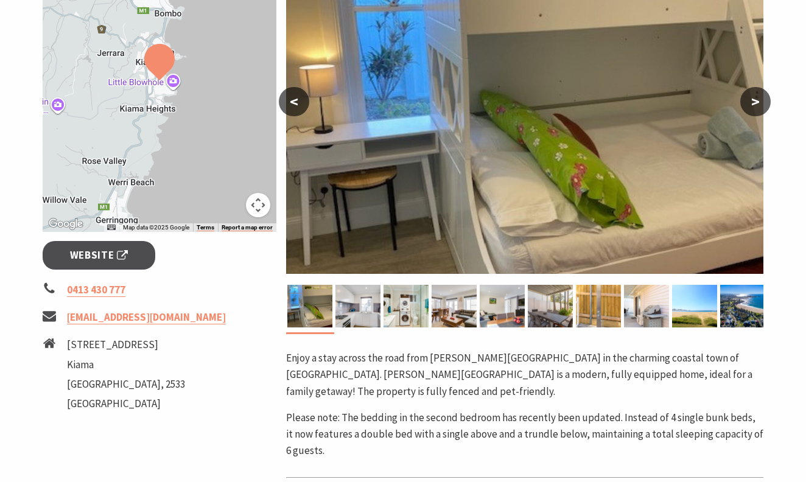
click at [290, 94] on button "<" at bounding box center [294, 101] width 30 height 29
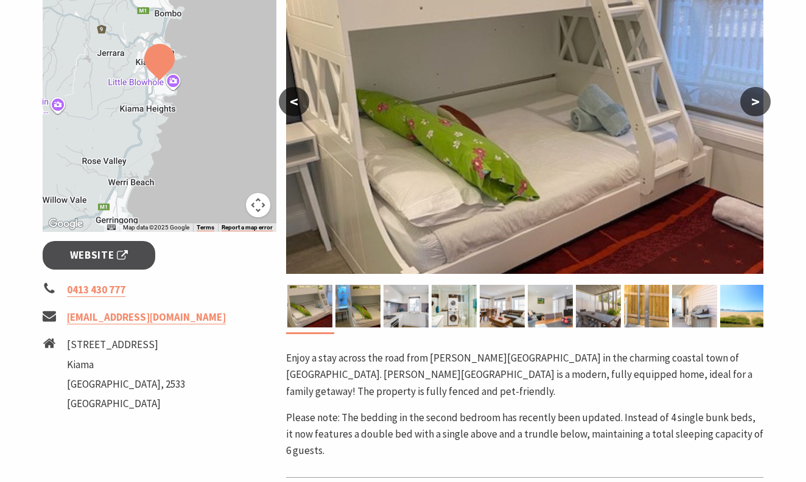
click at [290, 94] on button "<" at bounding box center [294, 101] width 30 height 29
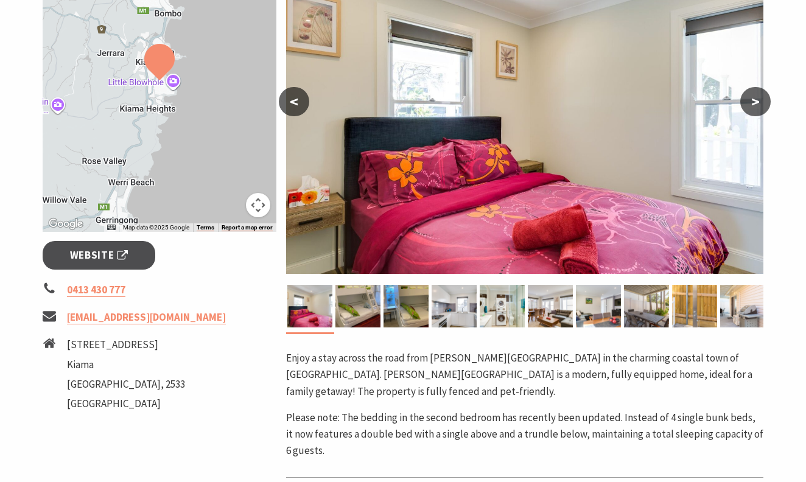
click at [290, 94] on button "<" at bounding box center [294, 101] width 30 height 29
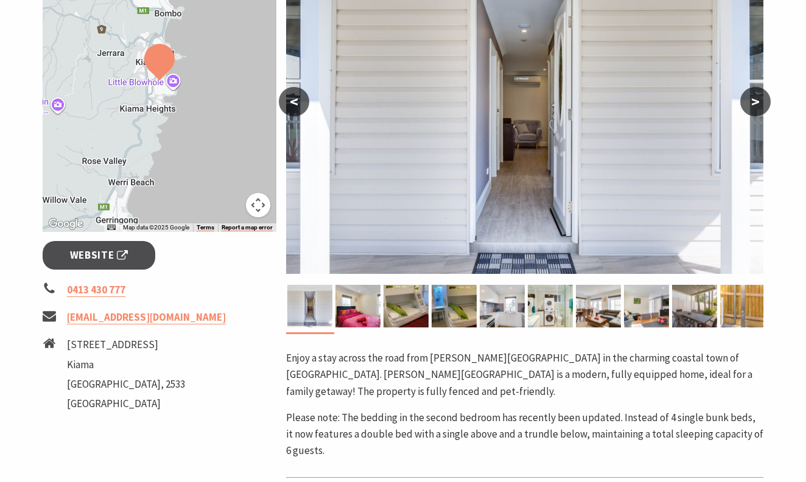
click at [290, 94] on button "<" at bounding box center [294, 101] width 30 height 29
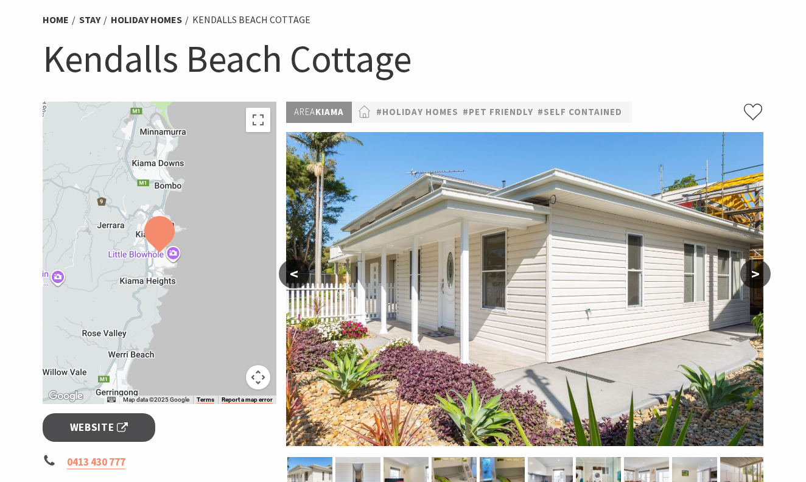
scroll to position [93, 0]
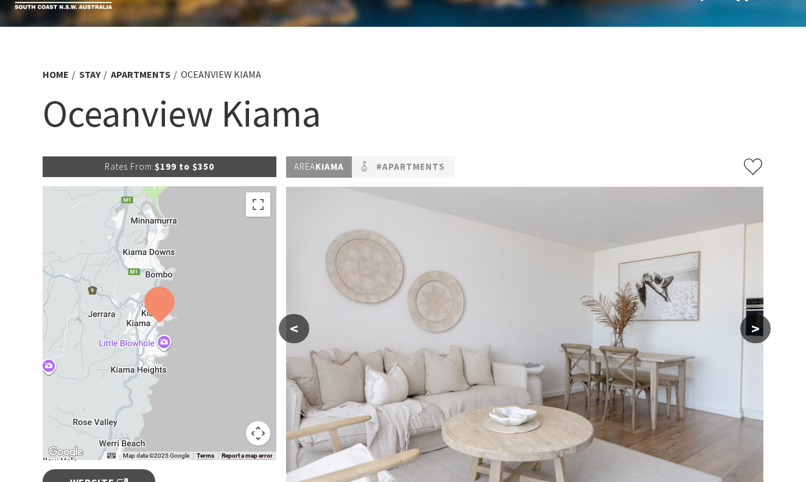
scroll to position [26, 0]
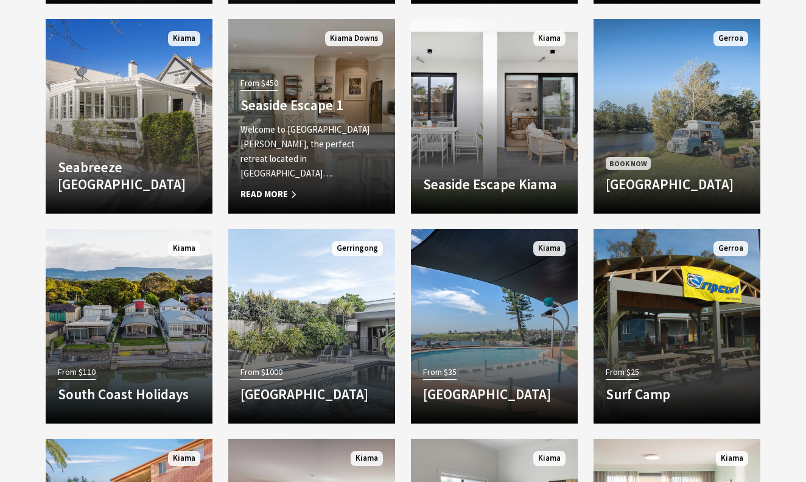
scroll to position [1953, 0]
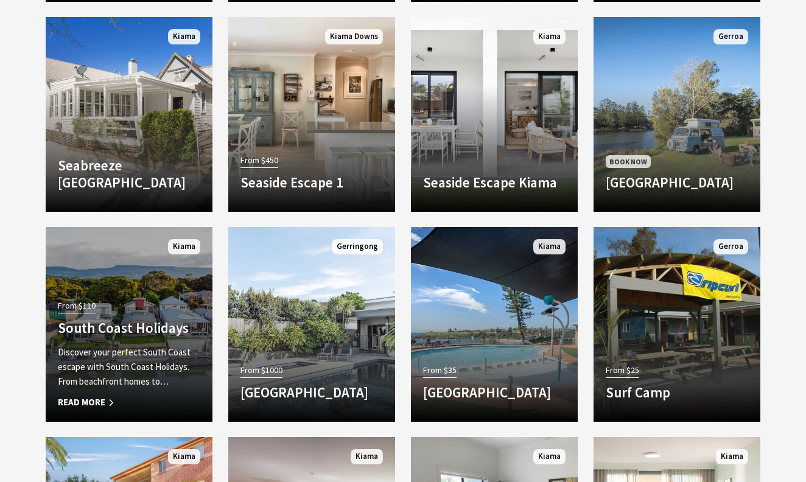
click at [149, 322] on h4 "South Coast Holidays" at bounding box center [129, 328] width 142 height 17
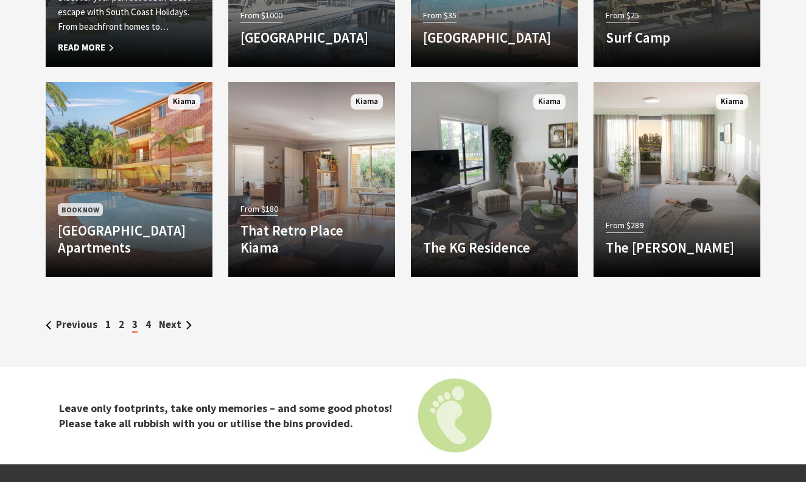
scroll to position [2320, 0]
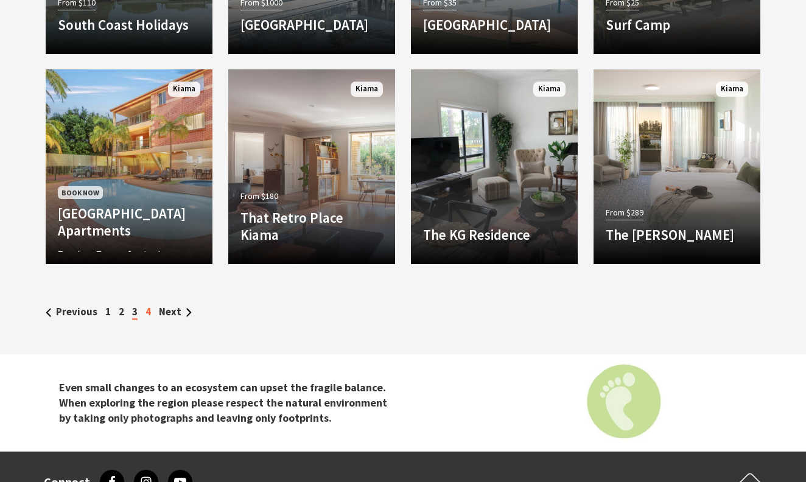
click at [149, 312] on link "4" at bounding box center [147, 311] width 5 height 13
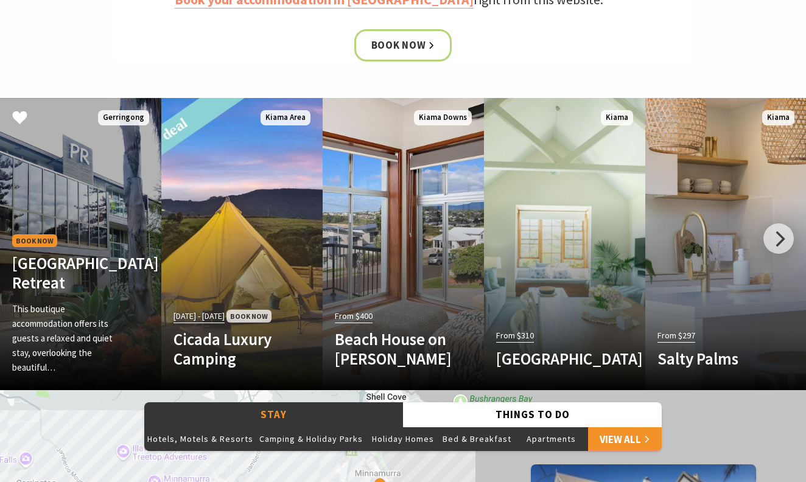
scroll to position [636, 0]
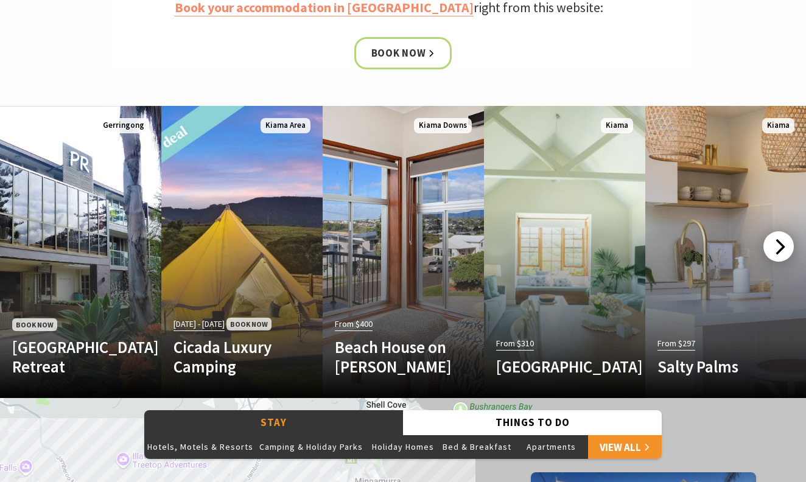
click at [782, 245] on div at bounding box center [778, 246] width 30 height 30
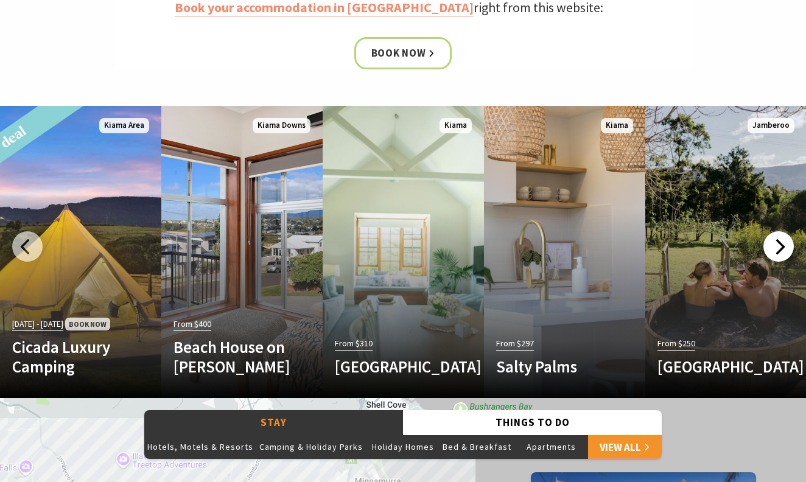
click at [782, 245] on div at bounding box center [778, 246] width 30 height 30
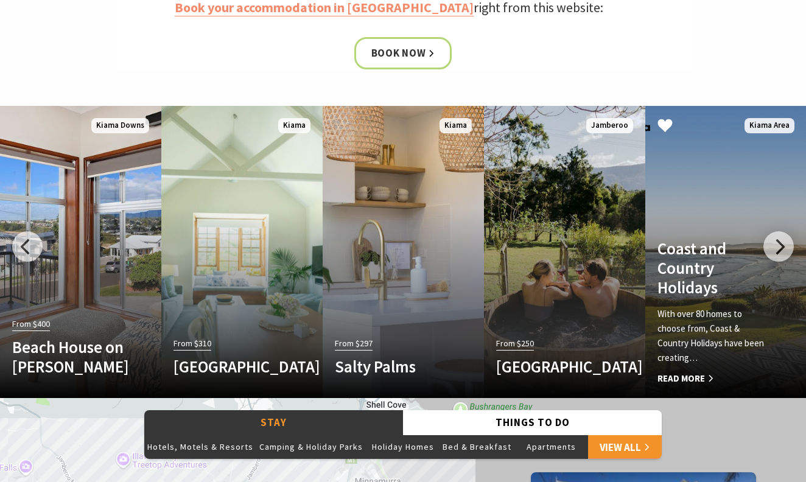
click at [747, 245] on h4 "Coast and Country Holidays" at bounding box center [713, 268] width 113 height 59
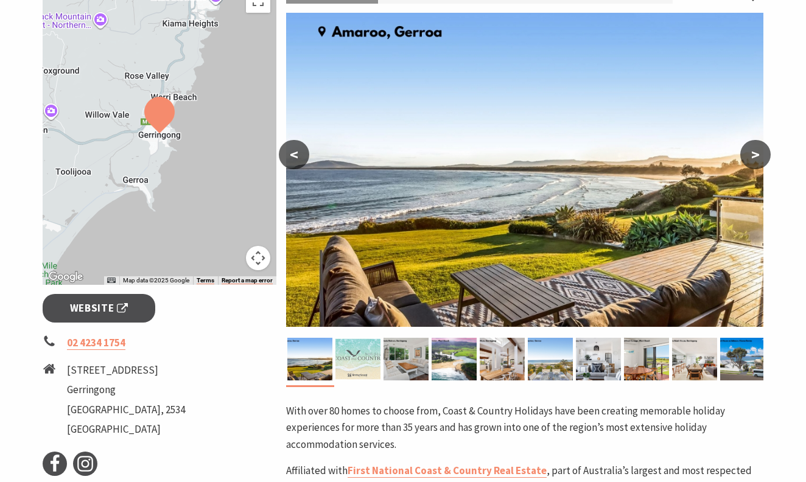
scroll to position [205, 0]
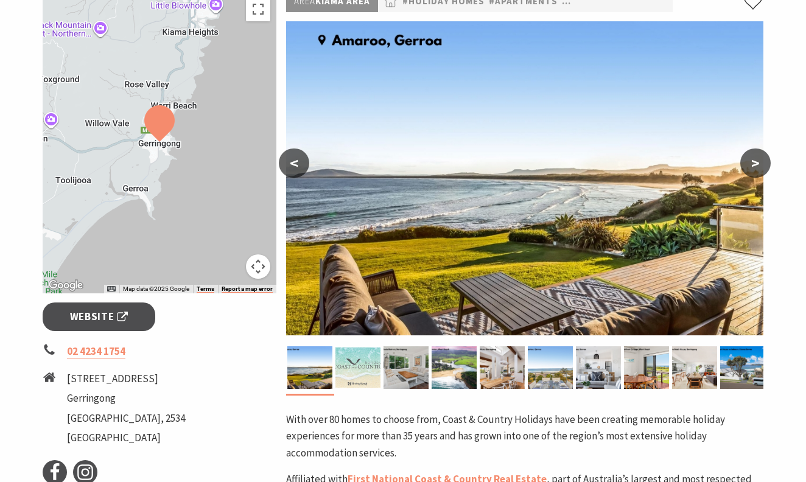
click at [756, 163] on button ">" at bounding box center [755, 163] width 30 height 29
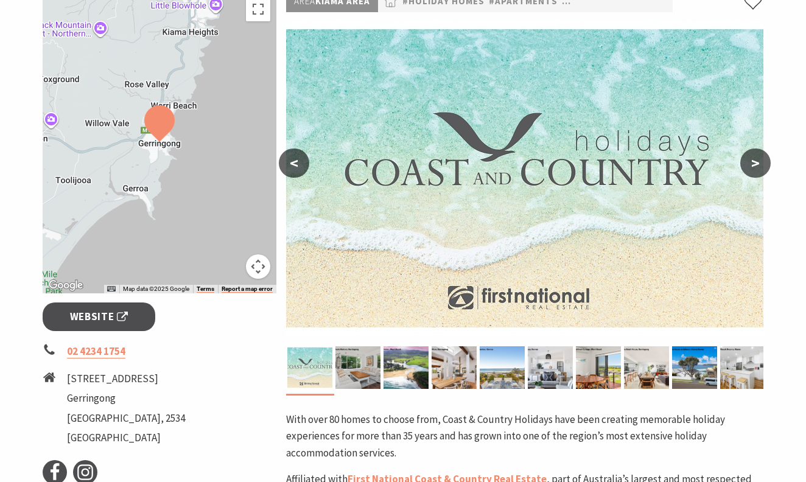
click at [756, 163] on button ">" at bounding box center [755, 163] width 30 height 29
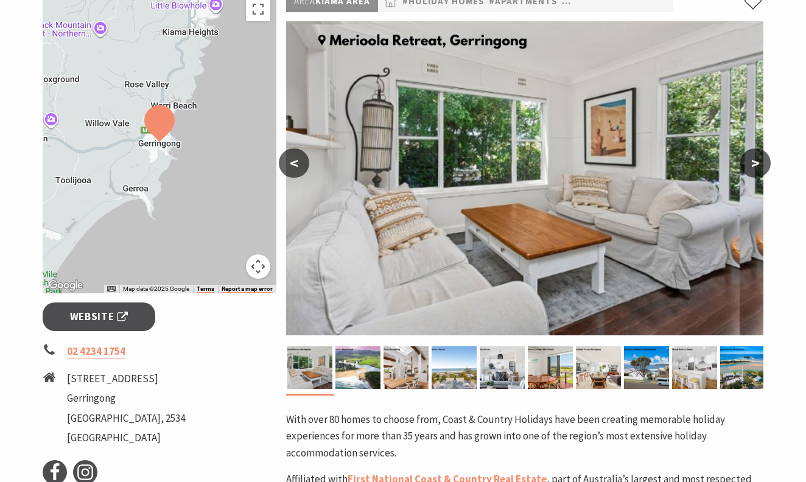
click at [756, 163] on button ">" at bounding box center [755, 163] width 30 height 29
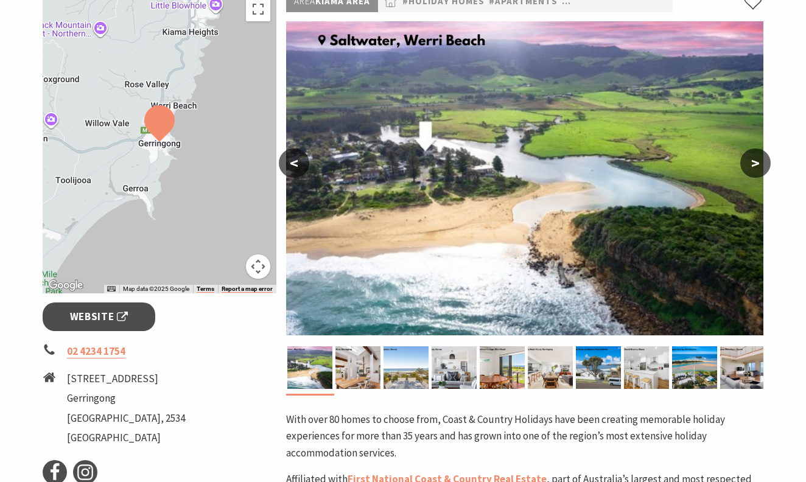
click at [758, 161] on button ">" at bounding box center [755, 163] width 30 height 29
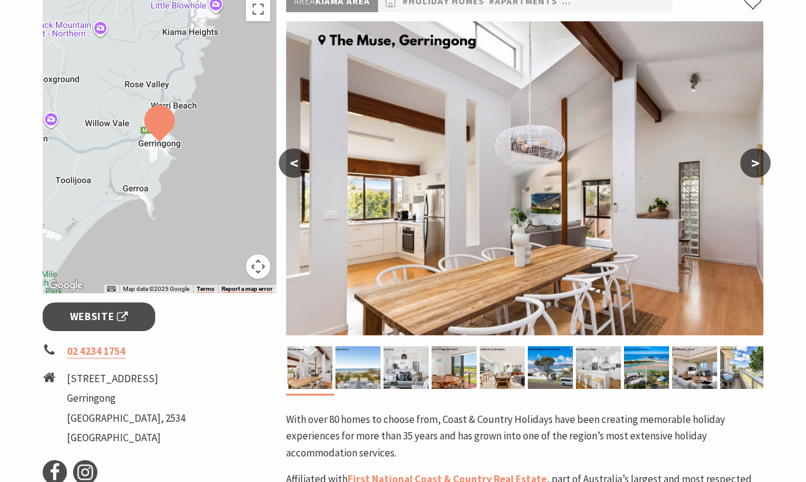
click at [758, 161] on button ">" at bounding box center [755, 163] width 30 height 29
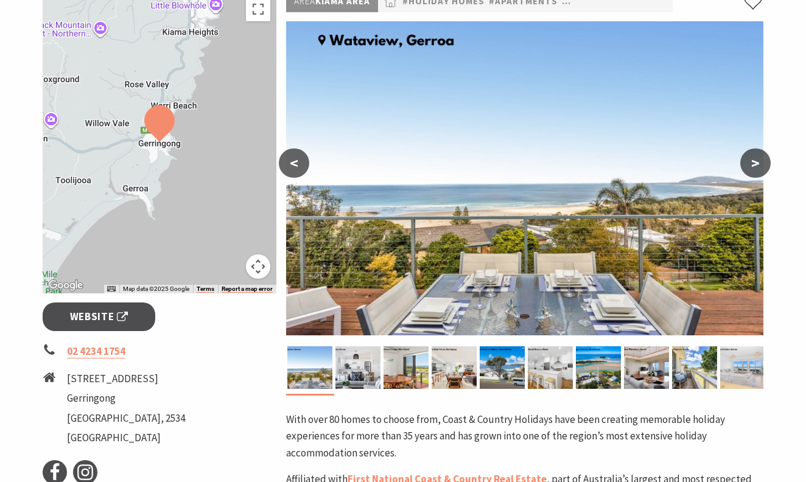
click at [758, 161] on button ">" at bounding box center [755, 163] width 30 height 29
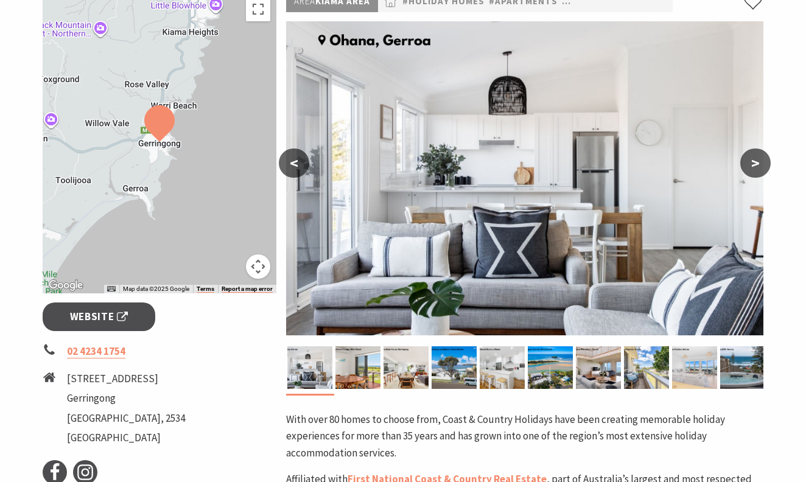
click at [758, 161] on button ">" at bounding box center [755, 163] width 30 height 29
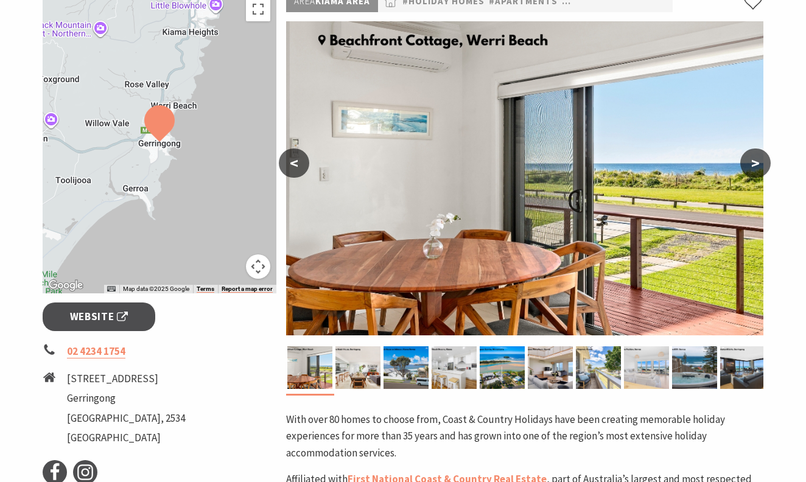
click at [295, 163] on button "<" at bounding box center [294, 163] width 30 height 29
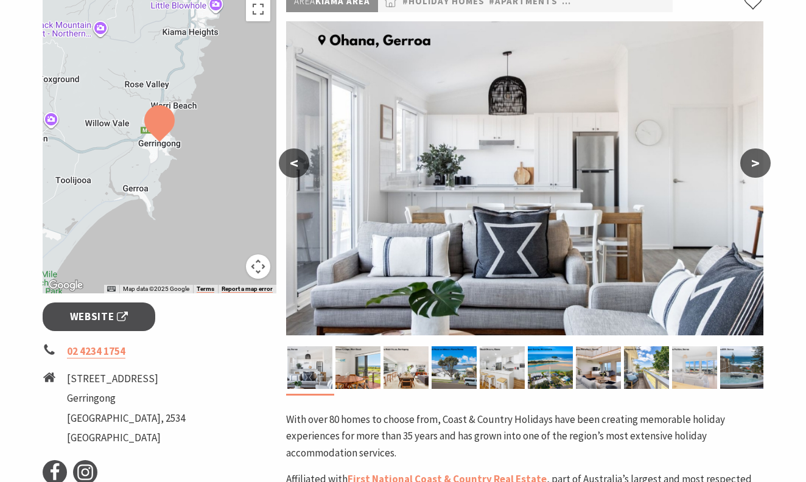
click at [755, 158] on button ">" at bounding box center [755, 163] width 30 height 29
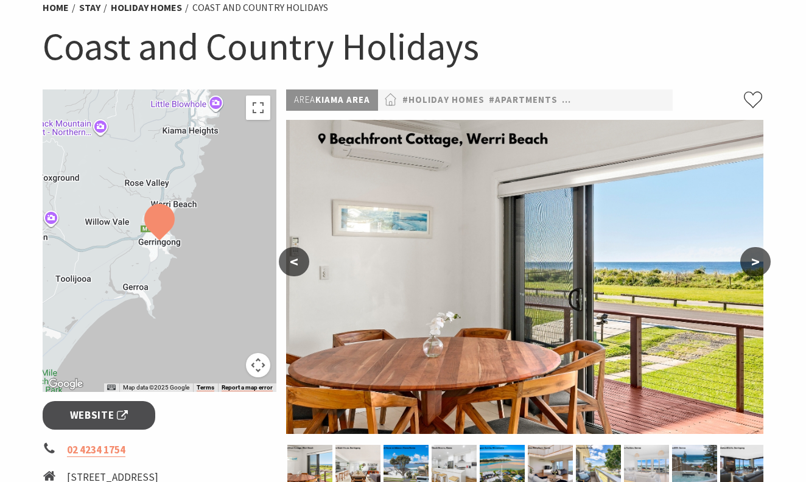
scroll to position [114, 0]
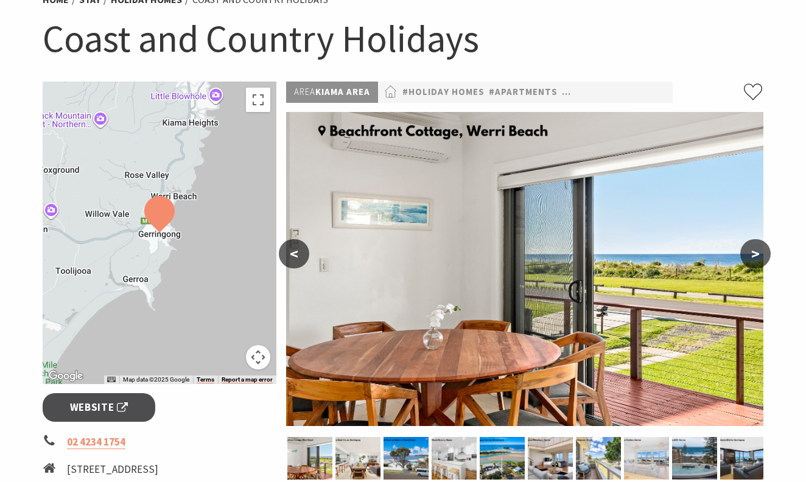
click at [296, 254] on button "<" at bounding box center [294, 253] width 30 height 29
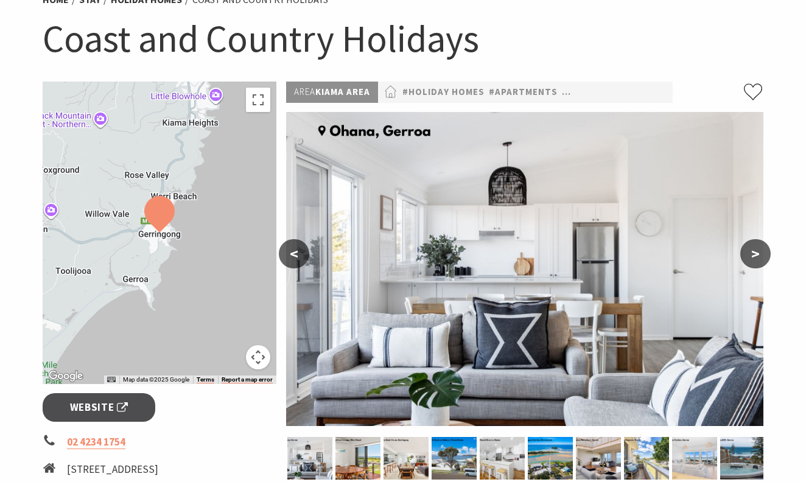
click at [296, 254] on button "<" at bounding box center [294, 253] width 30 height 29
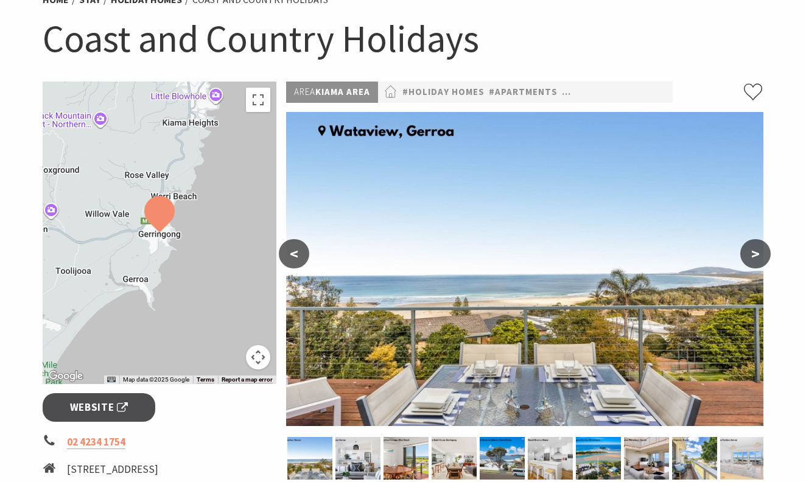
click at [296, 254] on button "<" at bounding box center [294, 253] width 30 height 29
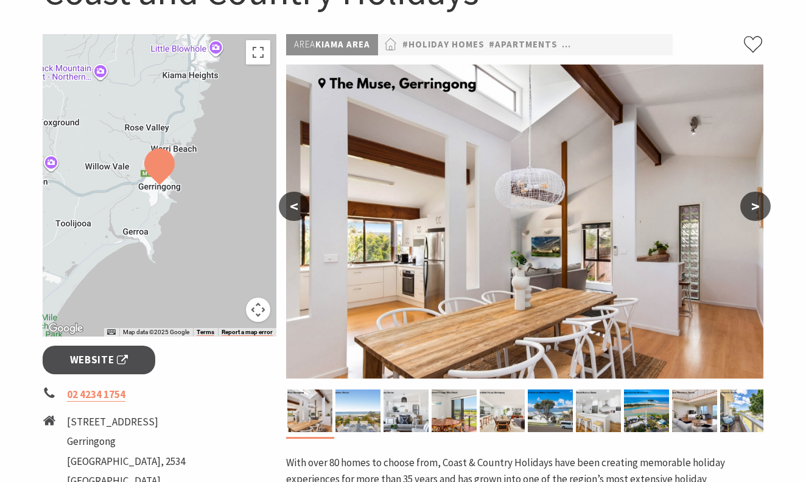
scroll to position [169, 0]
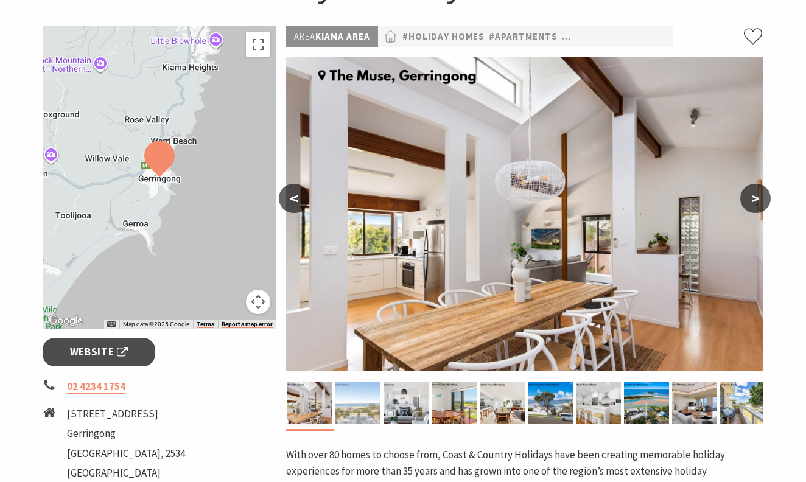
click at [362, 395] on img at bounding box center [357, 403] width 45 height 43
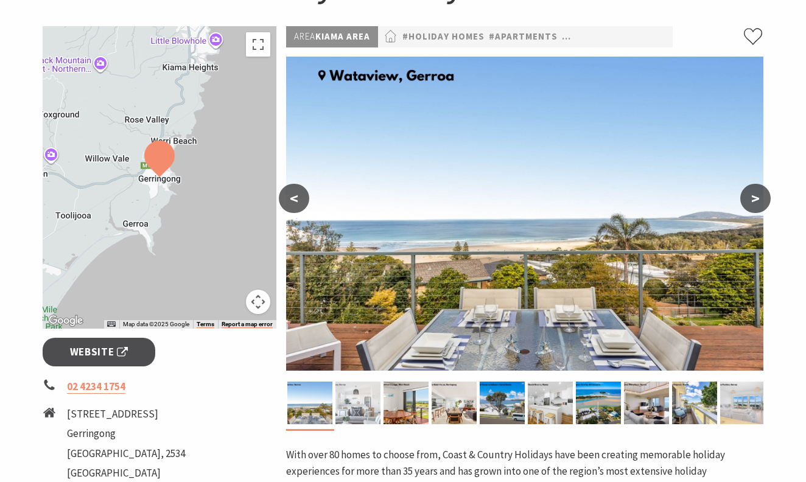
click at [363, 402] on img at bounding box center [357, 403] width 45 height 43
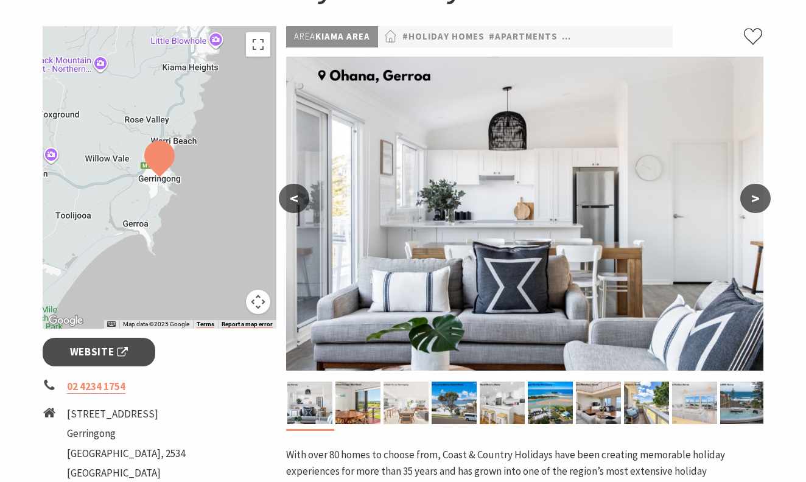
click at [403, 399] on img at bounding box center [405, 403] width 45 height 43
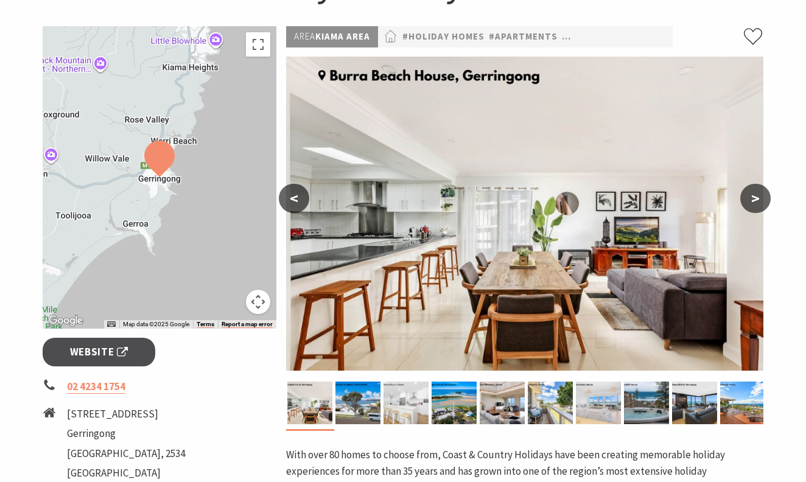
click at [410, 400] on img at bounding box center [405, 403] width 45 height 43
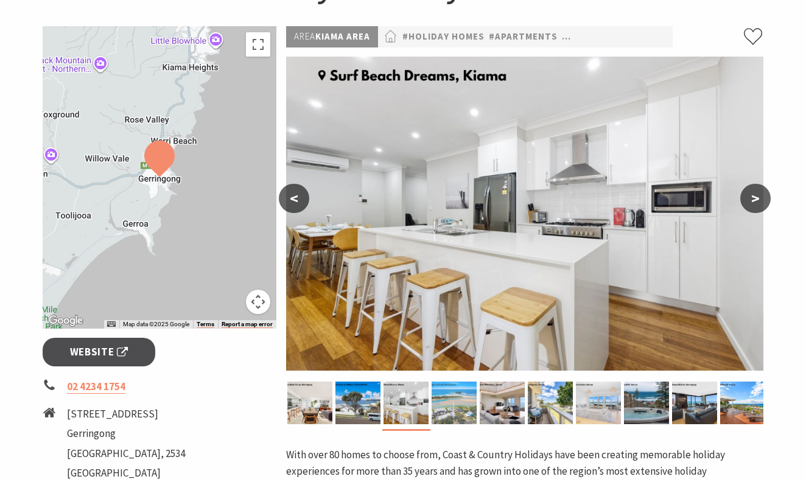
click at [450, 400] on img at bounding box center [454, 403] width 45 height 43
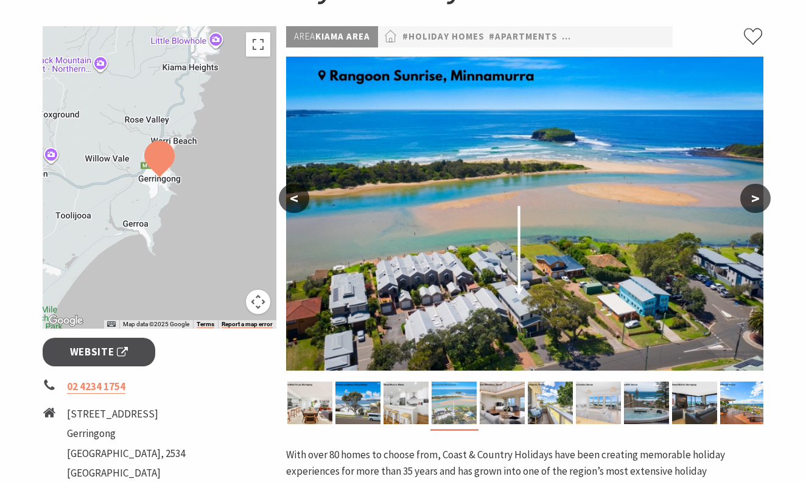
click at [472, 398] on img at bounding box center [454, 403] width 45 height 43
click at [508, 397] on img at bounding box center [502, 403] width 45 height 43
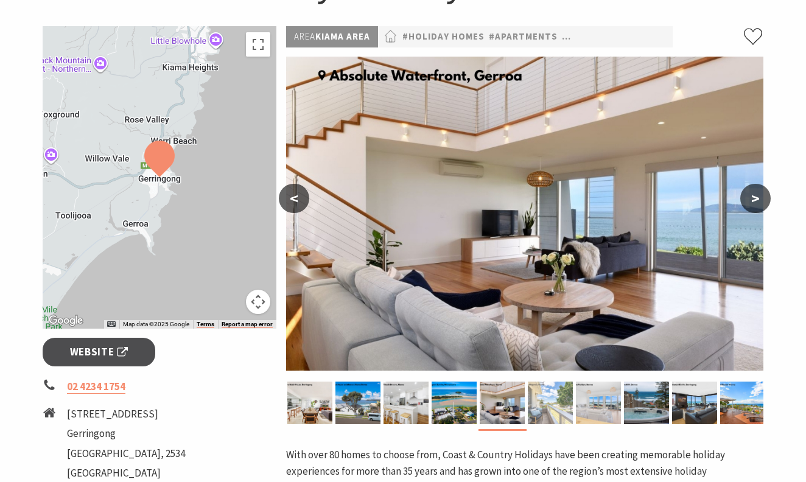
click at [534, 393] on img at bounding box center [550, 403] width 45 height 43
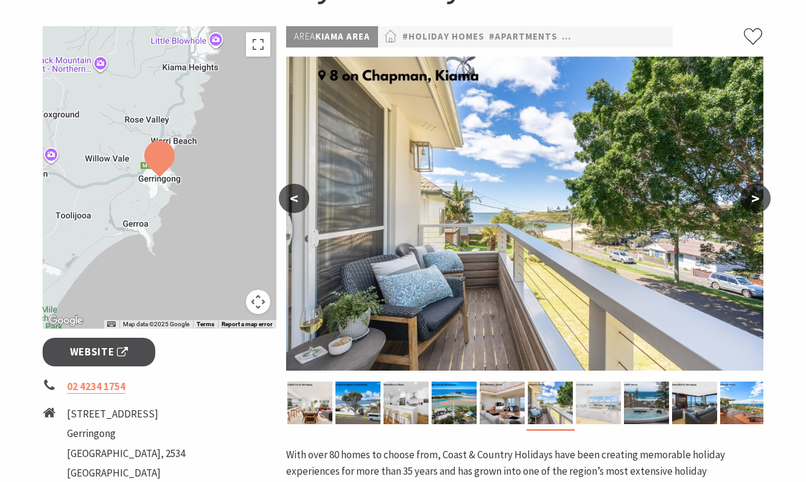
click at [598, 396] on img at bounding box center [598, 403] width 45 height 43
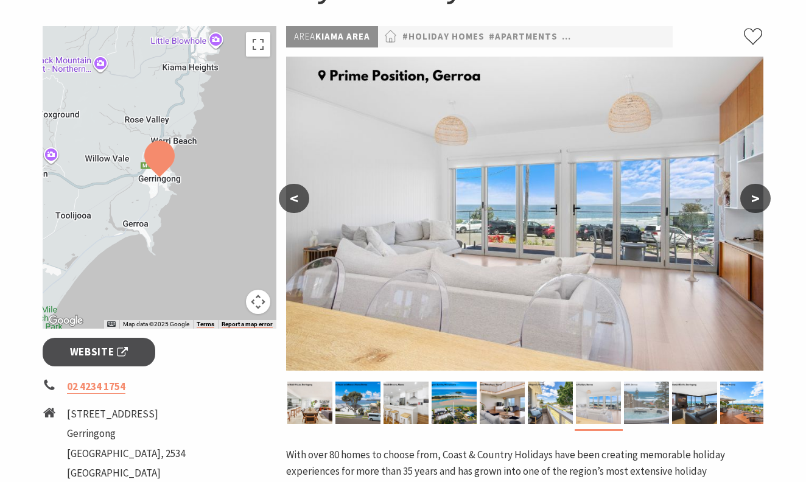
click at [645, 391] on img at bounding box center [646, 403] width 45 height 43
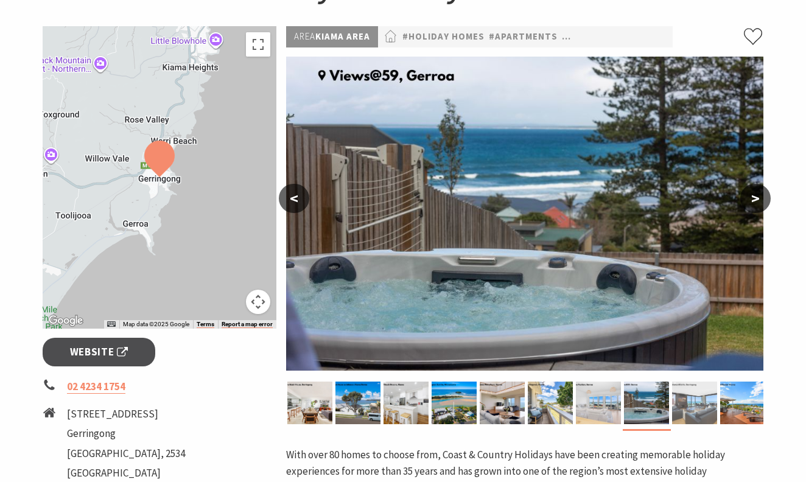
click at [699, 396] on img at bounding box center [694, 403] width 45 height 43
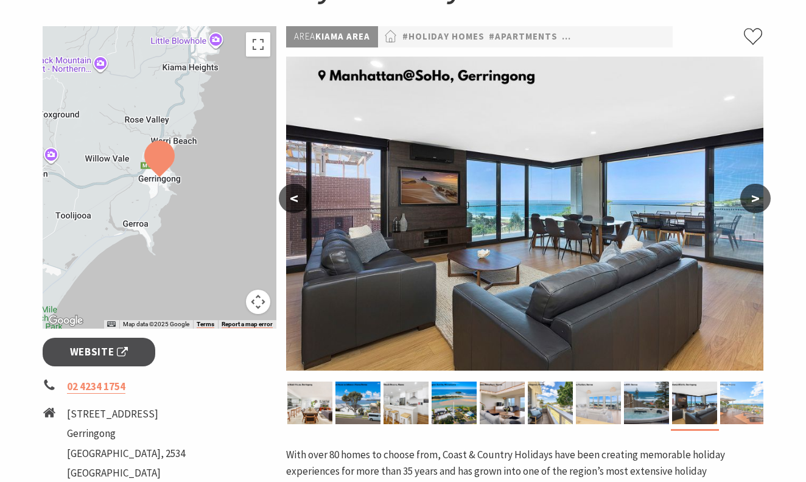
click at [741, 394] on img at bounding box center [742, 403] width 45 height 43
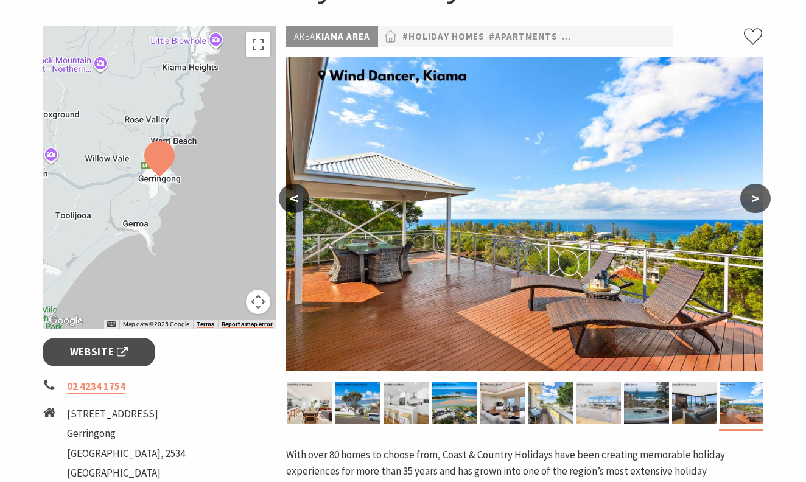
click at [391, 77] on img at bounding box center [524, 214] width 477 height 314
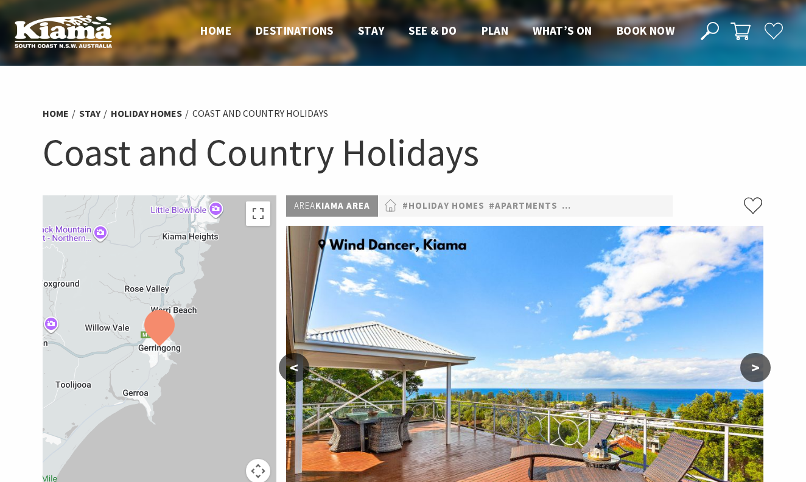
scroll to position [0, 0]
